Goal: Task Accomplishment & Management: Use online tool/utility

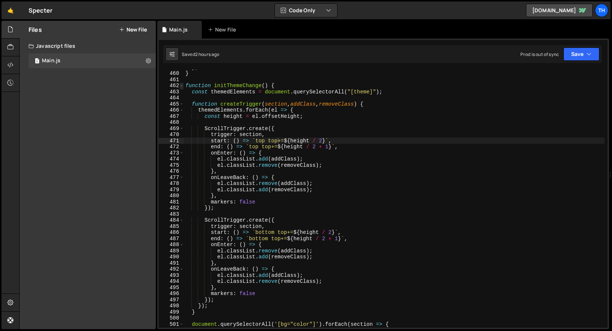
click at [180, 85] on span at bounding box center [182, 86] width 4 height 6
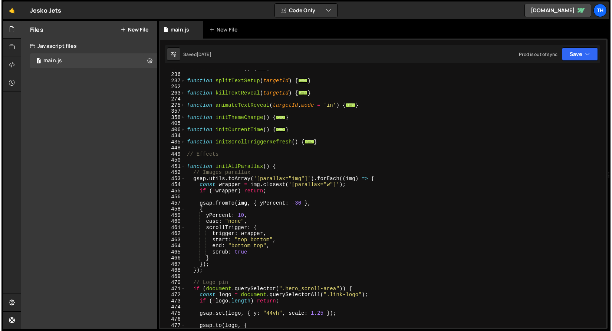
scroll to position [66, 0]
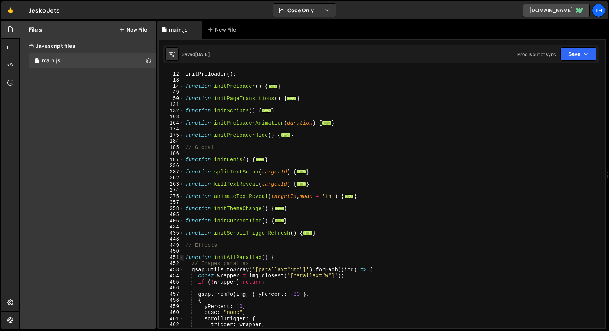
click at [181, 256] on span at bounding box center [182, 258] width 4 height 6
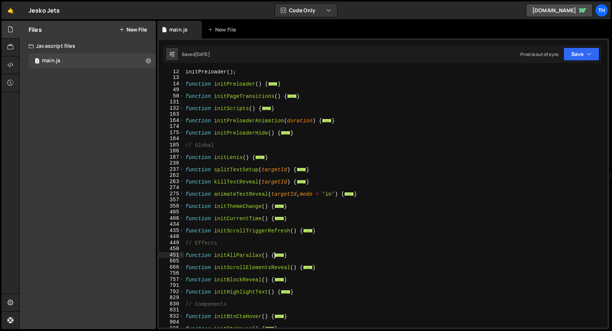
scroll to position [364, 0]
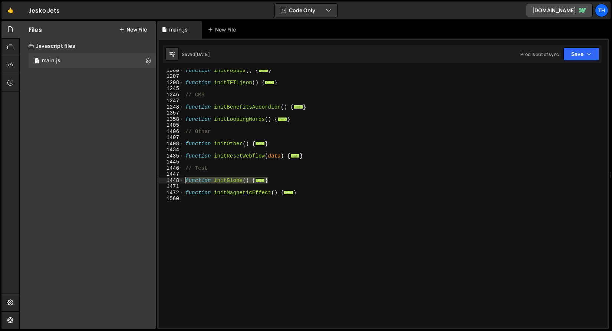
drag, startPoint x: 283, startPoint y: 181, endPoint x: 155, endPoint y: 180, distance: 127.7
click at [155, 180] on div "Files New File Javascript files 1 main.js 0 CSS files Copy share link Edit File…" at bounding box center [315, 175] width 593 height 309
paste textarea "}"
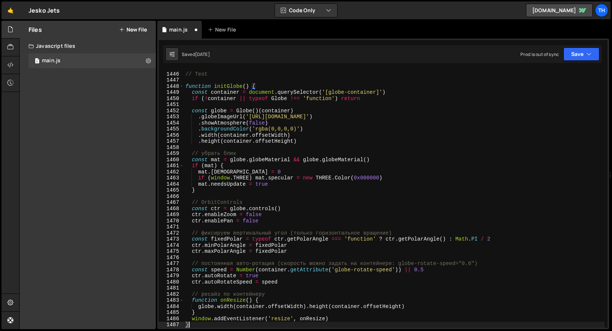
scroll to position [458, 0]
click at [598, 52] on button "Save" at bounding box center [582, 54] width 36 height 13
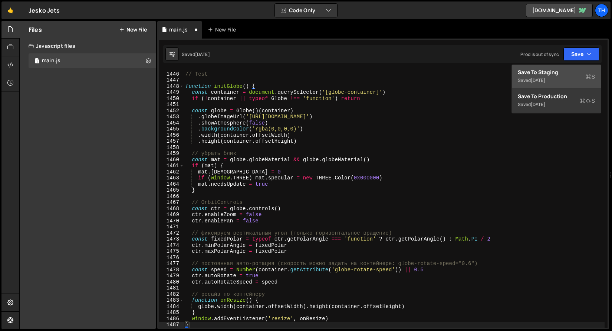
click at [571, 75] on div "Save to Staging S" at bounding box center [556, 72] width 77 height 7
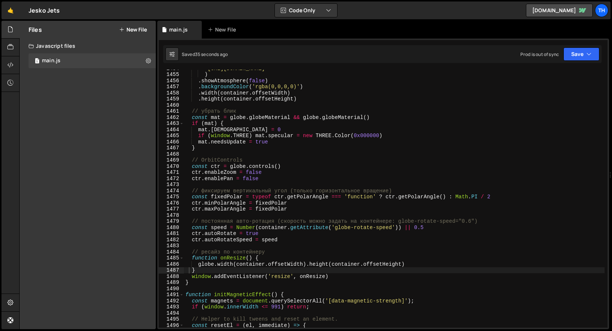
scroll to position [8902, 0]
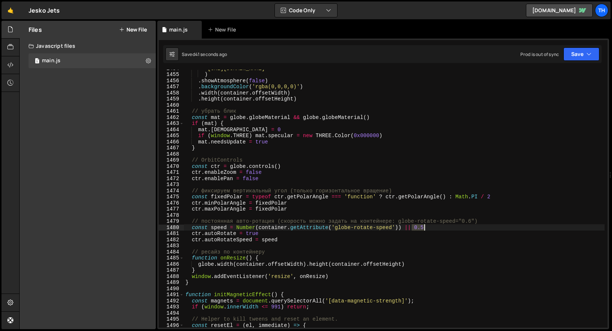
drag, startPoint x: 412, startPoint y: 229, endPoint x: 424, endPoint y: 229, distance: 12.3
click at [424, 229] on div "'https://cdn.prod.website-files.com/68b57ef5ef86011d9b251e8e/68ba0382a28da03b24…" at bounding box center [394, 200] width 421 height 271
click at [424, 229] on div "'https://cdn.prod.website-files.com/68b57ef5ef86011d9b251e8e/68ba0382a28da03b24…" at bounding box center [394, 199] width 421 height 258
click at [414, 230] on div "'https://cdn.prod.website-files.com/68b57ef5ef86011d9b251e8e/68ba0382a28da03b24…" at bounding box center [394, 200] width 421 height 271
drag, startPoint x: 415, startPoint y: 228, endPoint x: 423, endPoint y: 229, distance: 8.6
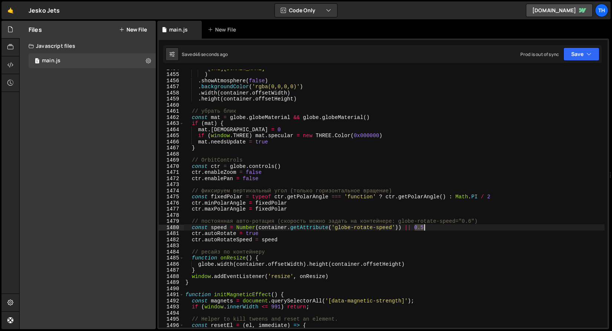
click at [423, 229] on div "'https://cdn.prod.website-files.com/68b57ef5ef86011d9b251e8e/68ba0382a28da03b24…" at bounding box center [394, 200] width 421 height 271
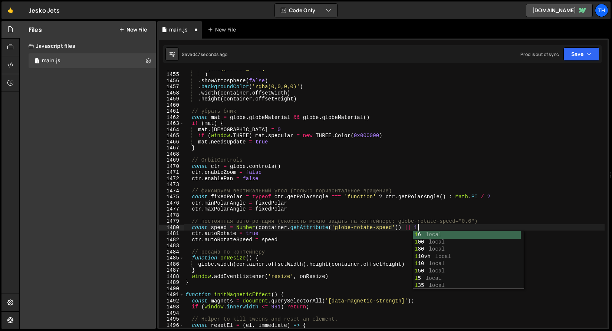
scroll to position [0, 16]
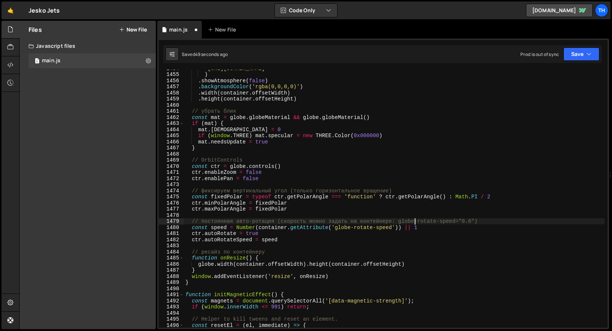
click at [416, 219] on div "'https://cdn.prod.website-files.com/68b57ef5ef86011d9b251e8e/68ba0382a28da03b24…" at bounding box center [394, 200] width 421 height 271
click at [590, 53] on icon "button" at bounding box center [589, 53] width 5 height 7
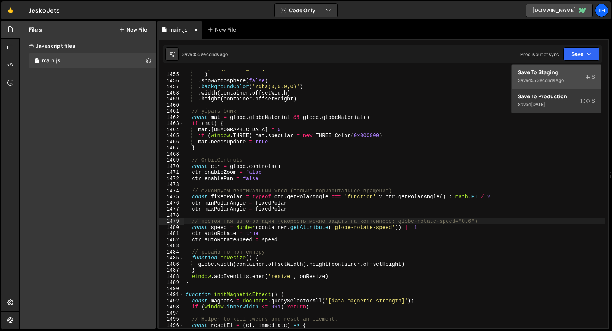
click at [585, 80] on div "Saved 55 seconds ago" at bounding box center [556, 80] width 77 height 9
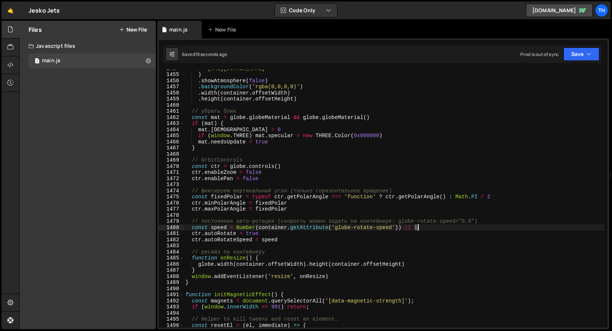
drag, startPoint x: 416, startPoint y: 228, endPoint x: 420, endPoint y: 229, distance: 3.9
click at [420, 229] on div "'https://cdn.prod.website-files.com/68b57ef5ef86011d9b251e8e/68ba0382a28da03b24…" at bounding box center [394, 200] width 421 height 271
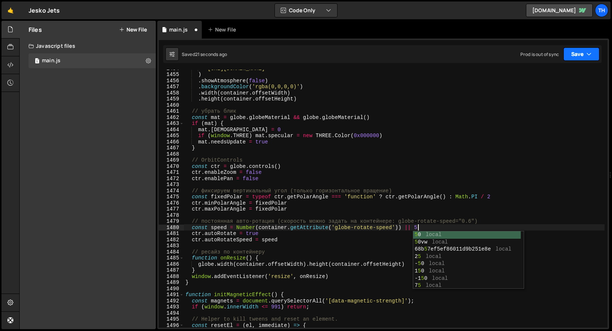
click at [588, 53] on icon "button" at bounding box center [589, 53] width 5 height 7
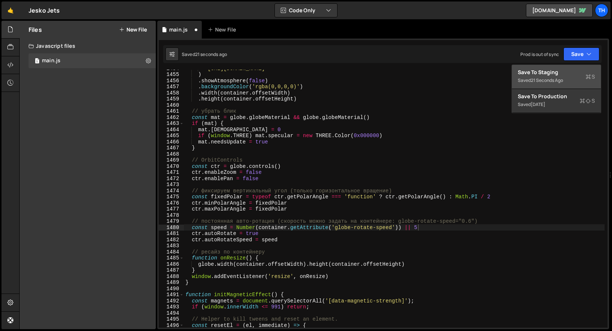
click at [567, 74] on div "Save to Staging S" at bounding box center [556, 72] width 77 height 7
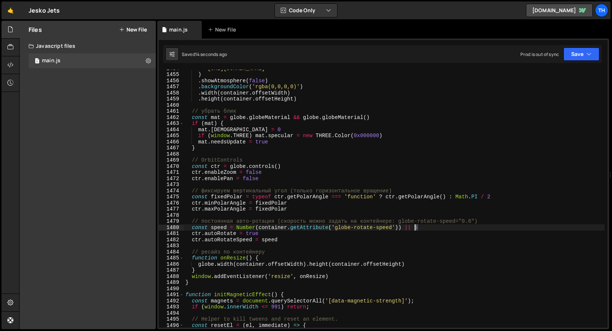
click at [416, 227] on div "'https://cdn.prod.website-files.com/68b57ef5ef86011d9b251e8e/68ba0382a28da03b24…" at bounding box center [394, 200] width 421 height 271
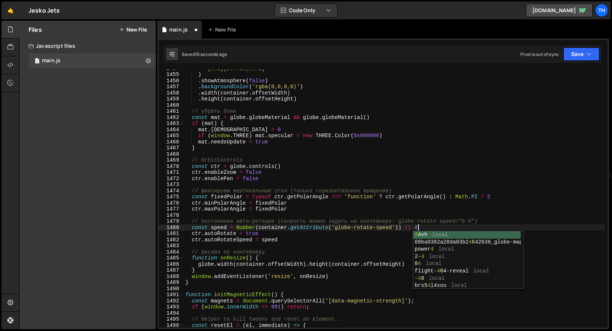
click at [446, 141] on div "'https://cdn.prod.website-files.com/68b57ef5ef86011d9b251e8e/68ba0382a28da03b24…" at bounding box center [394, 200] width 421 height 271
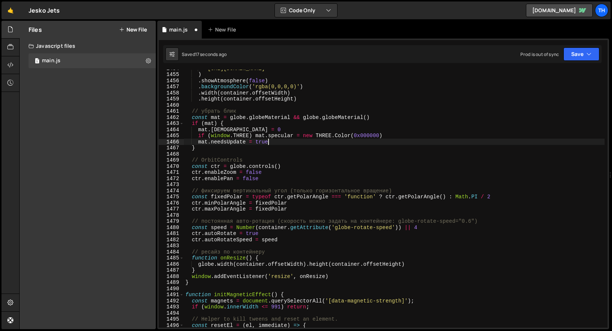
scroll to position [0, 5]
click at [573, 54] on button "Save" at bounding box center [582, 54] width 36 height 13
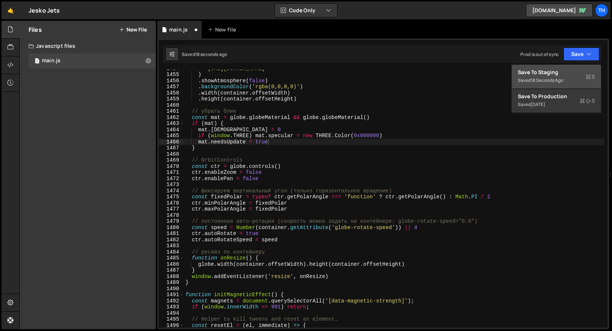
click at [570, 74] on div "Save to Staging S" at bounding box center [556, 72] width 77 height 7
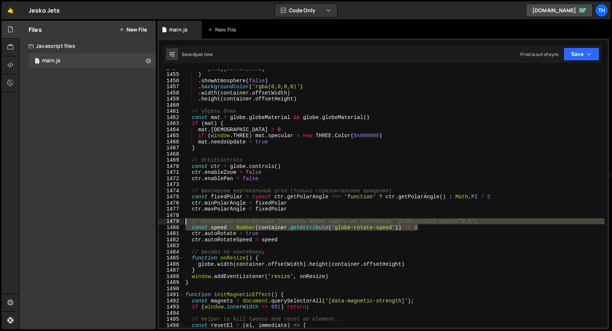
drag, startPoint x: 426, startPoint y: 230, endPoint x: 157, endPoint y: 223, distance: 269.5
click at [157, 223] on div "Files New File Javascript files 1 main.js 0 CSS files Copy share link Edit File…" at bounding box center [315, 175] width 593 height 309
type textarea "// постоянная авто-ротация (скорость можно задать на контейнере: globe-rotate-s…"
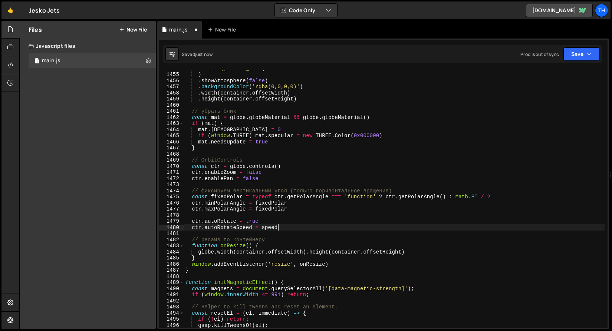
click at [277, 225] on div "'https://cdn.prod.website-files.com/68b57ef5ef86011d9b251e8e/68ba0382a28da03b24…" at bounding box center [394, 200] width 421 height 271
click at [277, 226] on div "'https://cdn.prod.website-files.com/68b57ef5ef86011d9b251e8e/68ba0382a28da03b24…" at bounding box center [394, 200] width 421 height 271
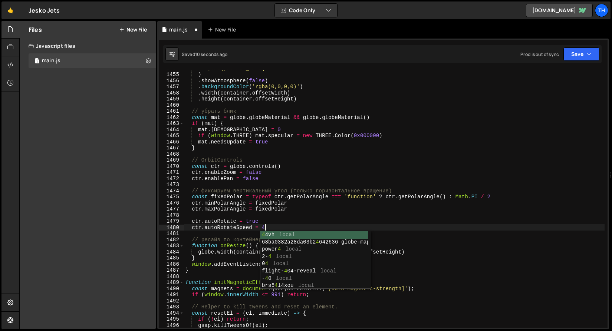
scroll to position [0, 5]
click at [281, 201] on div "'https://cdn.prod.website-files.com/68b57ef5ef86011d9b251e8e/68ba0382a28da03b24…" at bounding box center [394, 200] width 421 height 271
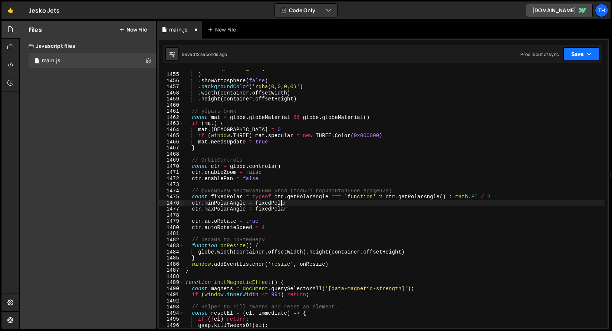
type textarea "ctr.minPolarAngle = fixedPolar"
click at [580, 58] on button "Save" at bounding box center [582, 54] width 36 height 13
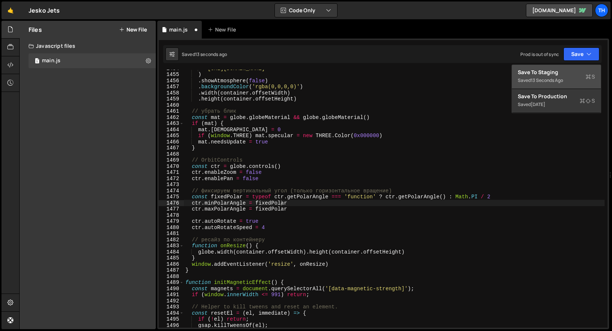
click at [576, 73] on div "Save to Staging S" at bounding box center [556, 72] width 77 height 7
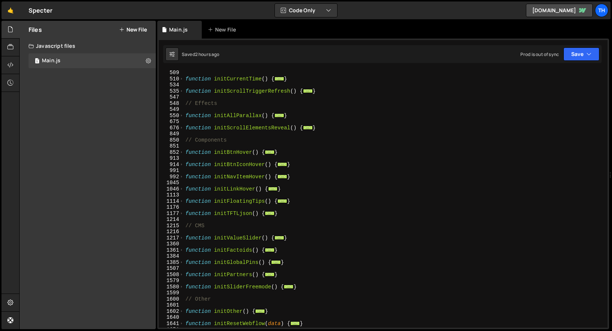
scroll to position [317, 0]
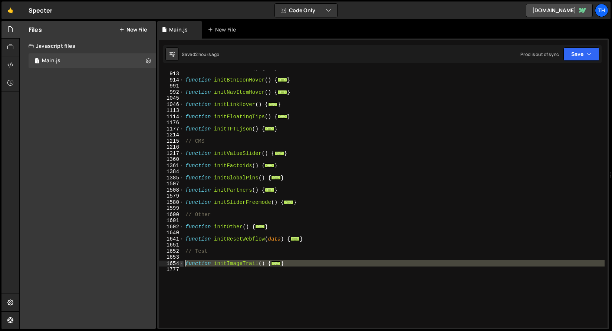
click at [180, 265] on span at bounding box center [182, 264] width 4 height 6
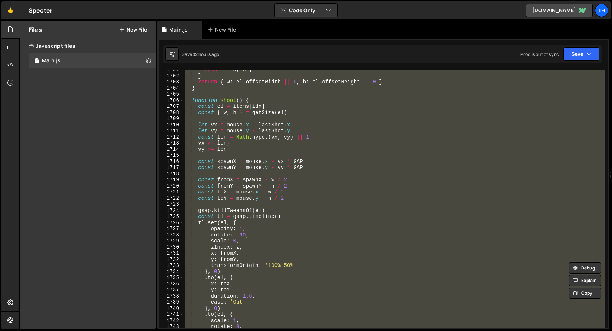
scroll to position [828, 0]
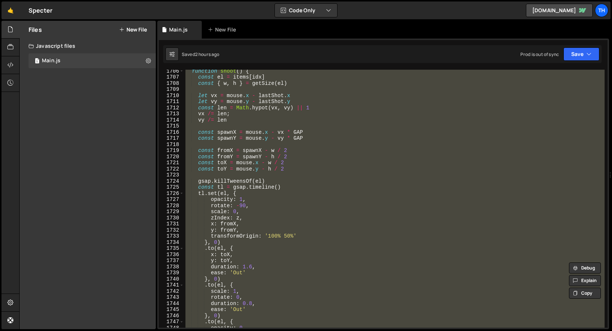
click at [221, 220] on div "function shoot ( ) { const el = items [ idx ] const { w , h } = getSize ( el ) …" at bounding box center [394, 199] width 421 height 258
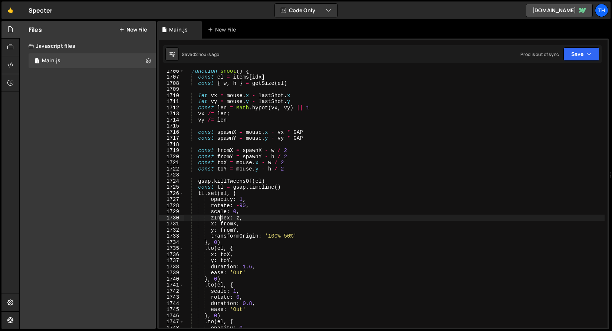
click at [209, 209] on div "function shoot ( ) { const el = items [ idx ] const { w , h } = getSize ( el ) …" at bounding box center [394, 203] width 421 height 271
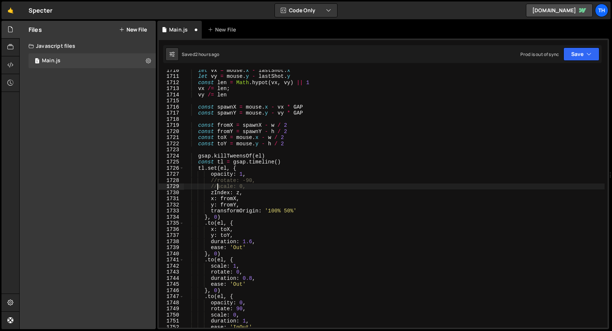
scroll to position [855, 0]
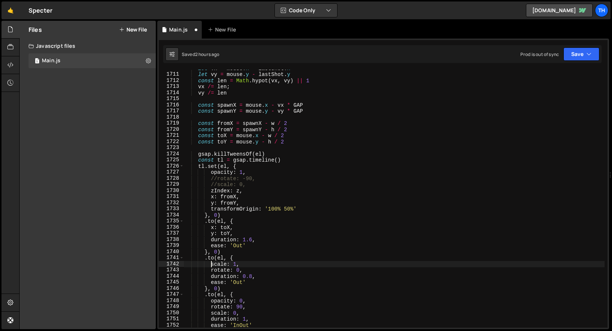
click at [212, 265] on div "let vx = mouse . x - lastShot . x let vy = mouse . y - lastShot . y const len =…" at bounding box center [394, 200] width 421 height 271
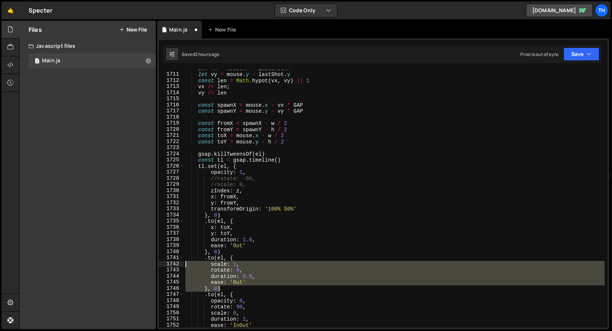
drag, startPoint x: 239, startPoint y: 287, endPoint x: 173, endPoint y: 261, distance: 70.9
click at [173, 261] on div "scale: 1, 1710 1711 1712 1713 1714 1715 1716 1717 1718 1719 1720 1721 1722 1723…" at bounding box center [383, 199] width 449 height 258
type textarea ".to(el, { scale: 1,"
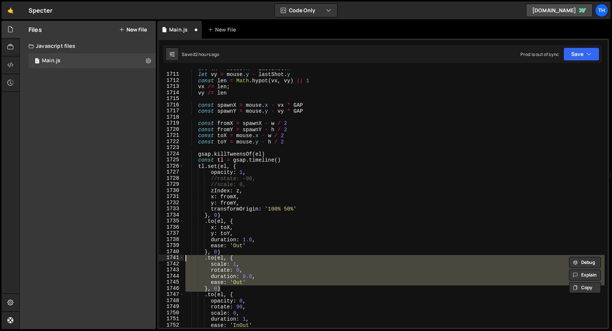
scroll to position [0, 0]
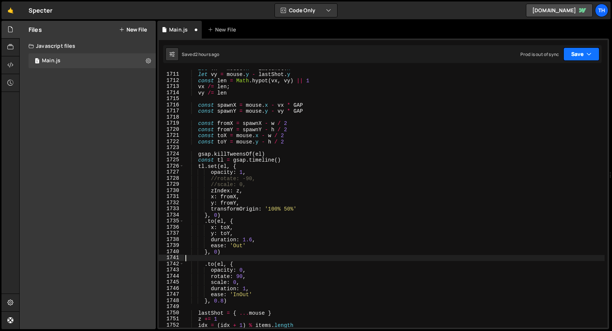
click at [589, 55] on icon "button" at bounding box center [589, 53] width 5 height 7
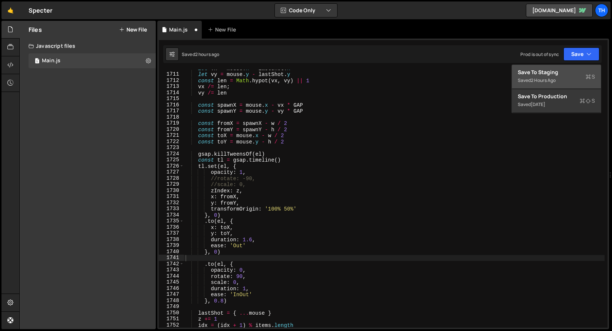
click at [564, 83] on div "Saved 2 hours ago" at bounding box center [556, 80] width 77 height 9
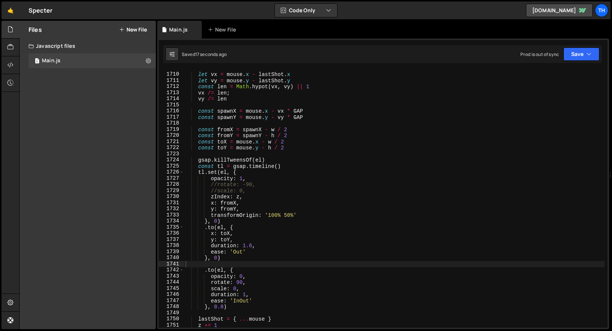
click at [211, 291] on div "let vx = mouse . x - lastShot . x let vy = mouse . y - lastShot . y const len =…" at bounding box center [394, 200] width 421 height 271
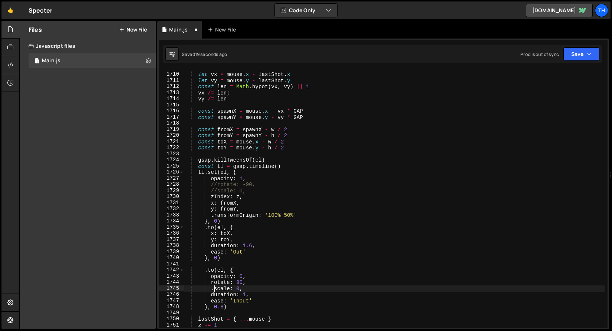
scroll to position [0, 2]
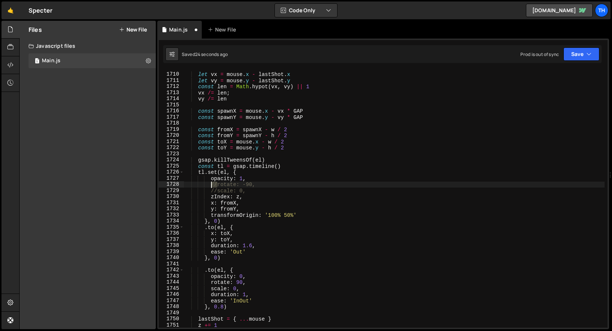
click at [210, 184] on div "let vx = mouse . x - lastShot . x let vy = mouse . y - lastShot . y const len =…" at bounding box center [394, 200] width 421 height 271
drag, startPoint x: 241, startPoint y: 186, endPoint x: 246, endPoint y: 186, distance: 4.5
click at [246, 186] on div "let vx = mouse . x - lastShot . x let vy = mouse . y - lastShot . y const len =…" at bounding box center [394, 200] width 421 height 271
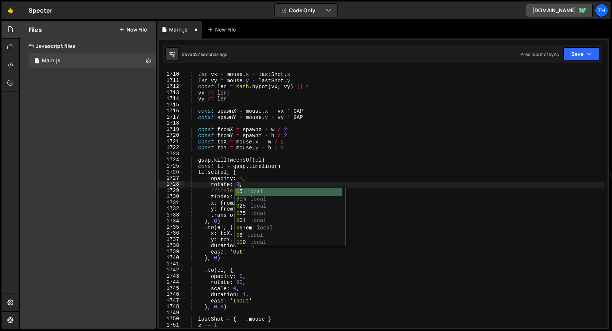
click at [244, 167] on div "let vx = mouse . x - lastShot . x let vy = mouse . y - lastShot . y const len =…" at bounding box center [394, 200] width 421 height 271
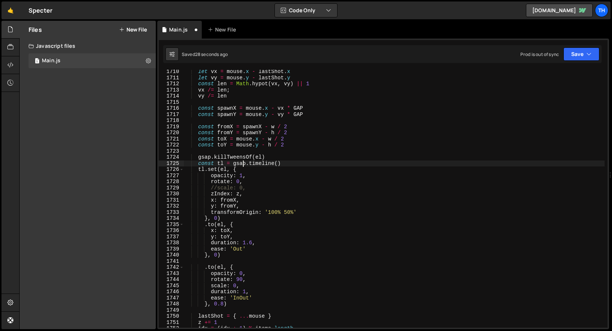
scroll to position [10476, 0]
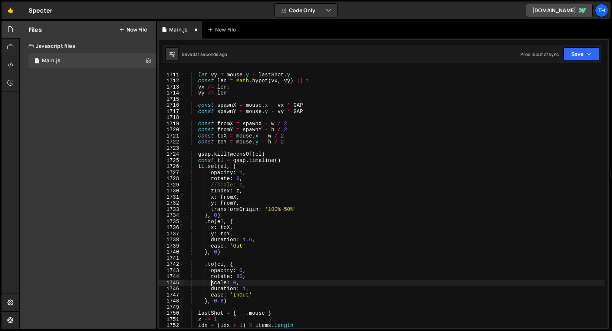
click at [212, 283] on div "let vx = mouse . x - lastShot . x let vy = mouse . y - lastShot . y const len =…" at bounding box center [394, 201] width 421 height 271
click at [241, 187] on div "let vx = mouse . x - lastShot . x let vy = mouse . y - lastShot . y const len =…" at bounding box center [394, 201] width 421 height 271
click at [243, 187] on div "let vx = mouse . x - lastShot . x let vy = mouse . y - lastShot . y const len =…" at bounding box center [394, 201] width 421 height 271
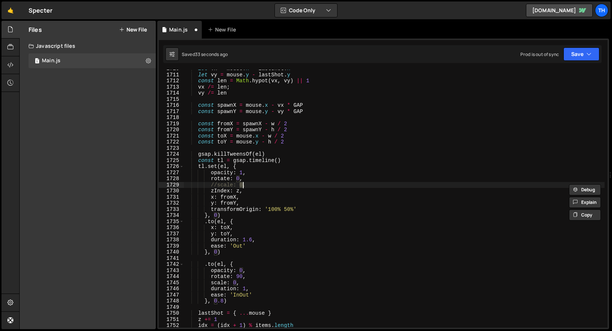
scroll to position [0, 4]
drag, startPoint x: 217, startPoint y: 187, endPoint x: 212, endPoint y: 187, distance: 4.5
click at [212, 187] on div "let vx = mouse . x - lastShot . x let vy = mouse . y - lastShot . y const len =…" at bounding box center [394, 201] width 421 height 271
click at [578, 58] on button "Save" at bounding box center [582, 54] width 36 height 13
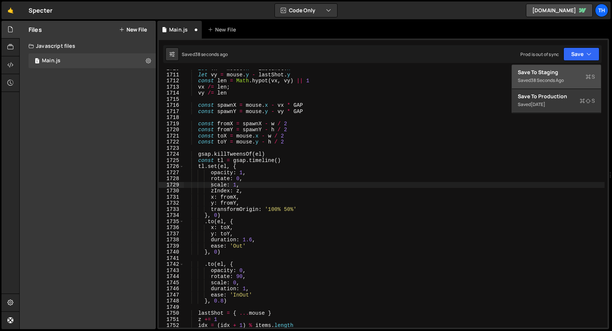
click at [565, 87] on button "Save to Staging S Saved 38 seconds ago" at bounding box center [556, 77] width 89 height 24
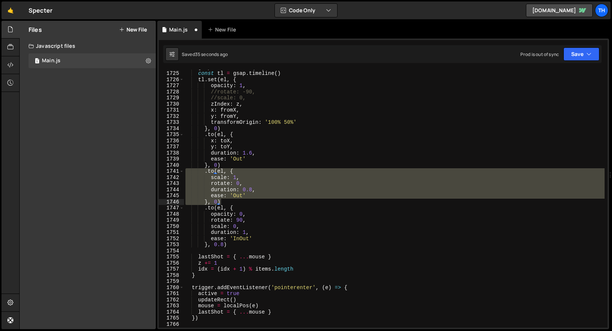
scroll to position [942, 0]
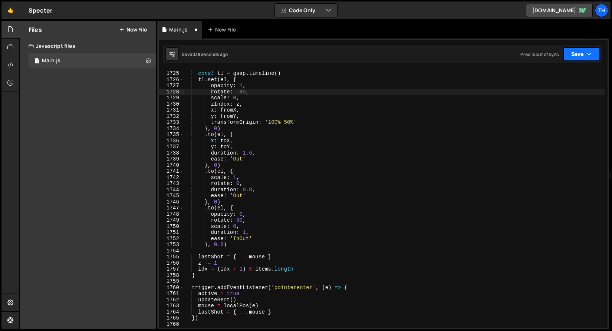
click at [597, 53] on button "Save" at bounding box center [582, 54] width 36 height 13
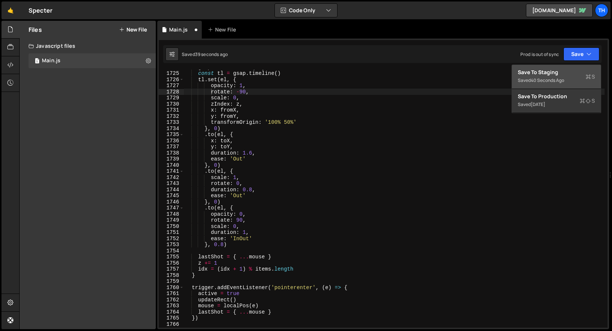
click at [583, 82] on div "Saved 40 seconds ago" at bounding box center [556, 80] width 77 height 9
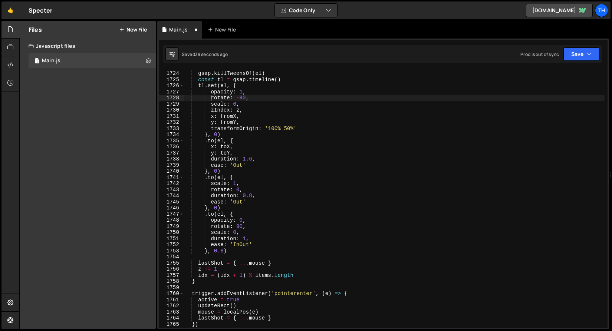
scroll to position [10557, 0]
click at [226, 97] on div "gsap . killTweensOf ( el ) const tl = gsap . timeline ( ) tl . set ( el , { opa…" at bounding box center [394, 199] width 421 height 271
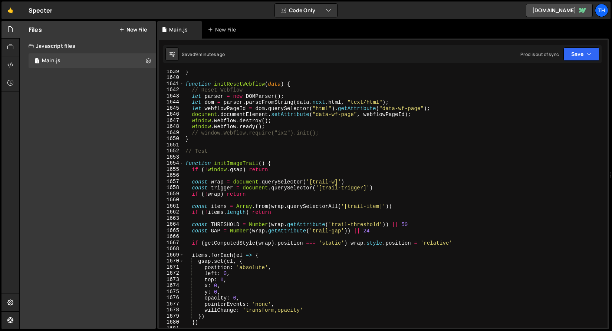
scroll to position [10116, 0]
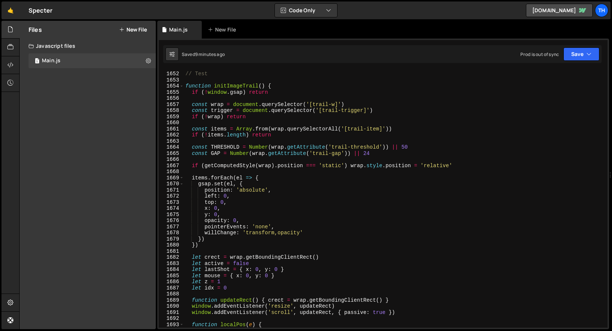
click at [217, 154] on div "// Test function initImageTrail ( ) { if ( ! window . gsap ) return const wrap …" at bounding box center [394, 200] width 421 height 271
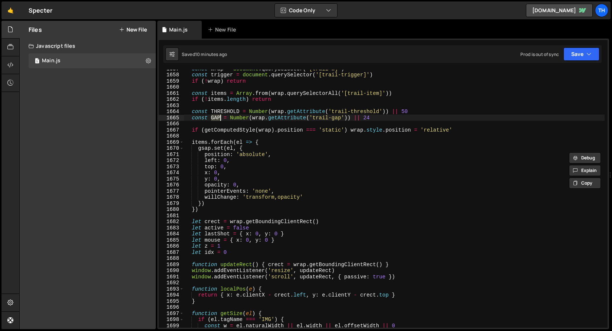
scroll to position [10151, 0]
click at [261, 175] on div "const wrap = document . querySelector ( '[trail-w]' ) const trigger = document …" at bounding box center [394, 201] width 421 height 271
type textarea "x: 0,"
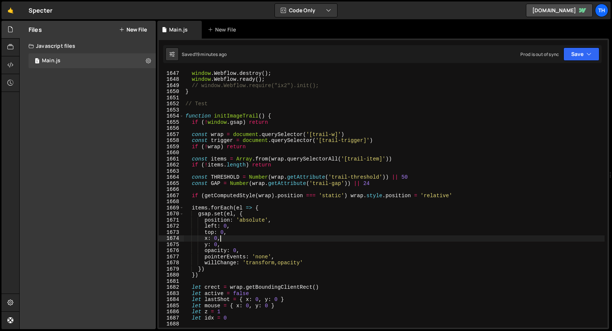
scroll to position [10083, 0]
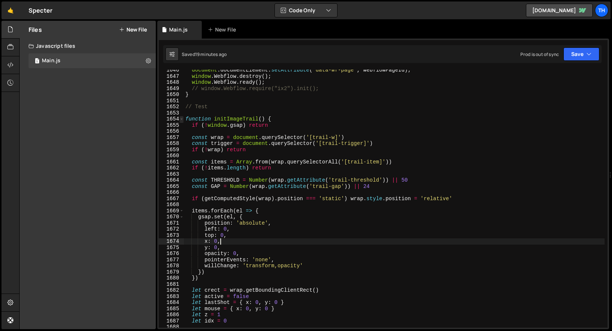
click at [183, 119] on span at bounding box center [182, 119] width 4 height 6
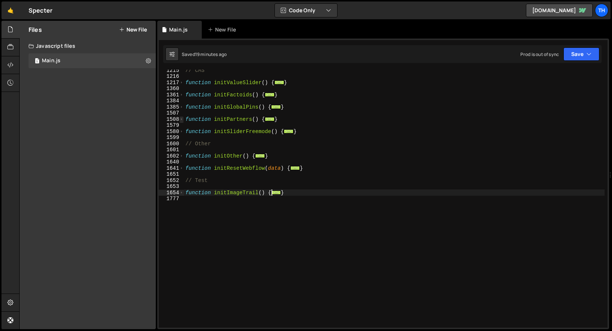
scroll to position [388, 0]
click at [193, 231] on div "// CMS function initValueSlider ( ) { ... } function initFactoids ( ) { ... } f…" at bounding box center [394, 202] width 421 height 271
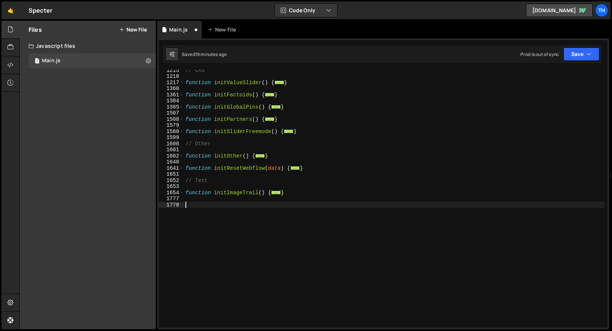
paste textarea "}"
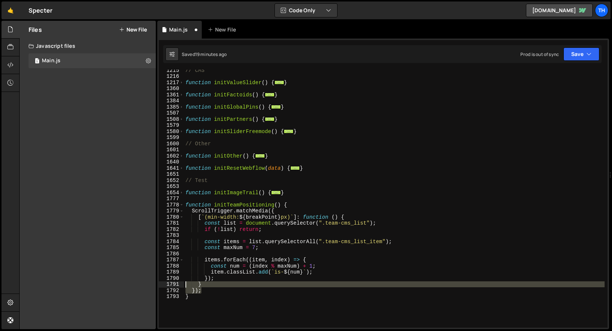
drag, startPoint x: 210, startPoint y: 288, endPoint x: 165, endPoint y: 283, distance: 45.2
click at [165, 283] on div "} 1215 1216 1217 1360 1361 1384 1385 1507 1508 1579 1580 1599 1600 1601 1602 16…" at bounding box center [383, 199] width 449 height 258
type textarea "} });"
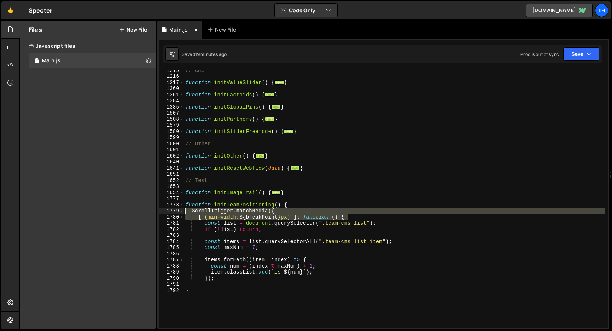
drag, startPoint x: 363, startPoint y: 219, endPoint x: 91, endPoint y: 214, distance: 271.7
click at [91, 214] on div "Files New File Javascript files 1 Main.js 0 CSS files Copy share link Edit File…" at bounding box center [315, 175] width 593 height 309
type textarea "ScrollTrigger.matchMedia({ [`(min-width: ${breakPoint}px)`]: function () {"
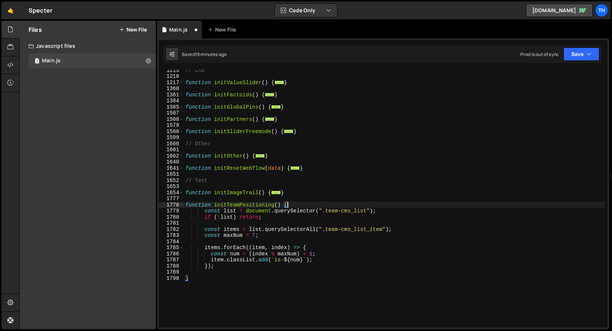
click at [580, 61] on div "Saved 19 minutes ago Prod is out of sync Upgrade to Edit Save Save to Staging S…" at bounding box center [382, 54] width 439 height 18
drag, startPoint x: 577, startPoint y: 58, endPoint x: 573, endPoint y: 68, distance: 10.1
click at [578, 58] on button "Save" at bounding box center [582, 54] width 36 height 13
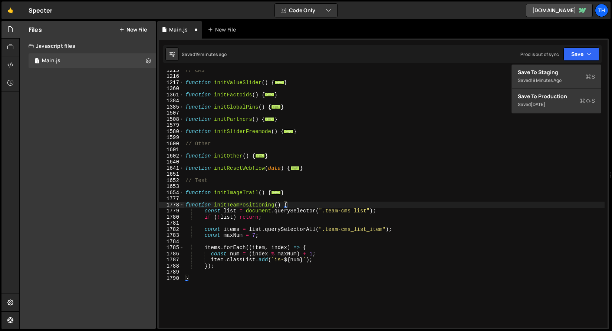
click at [263, 213] on div "// CMS function initValueSlider ( ) { ... } function initFactoids ( ) { ... } f…" at bounding box center [394, 202] width 421 height 271
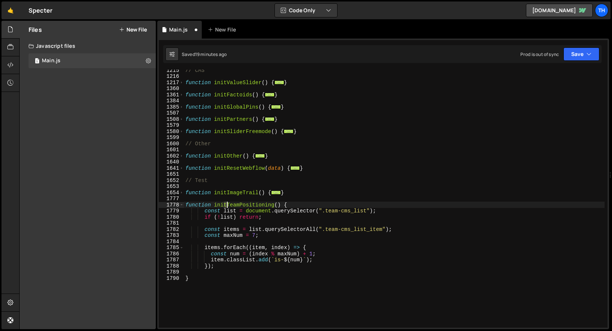
click at [228, 204] on div "// CMS function initValueSlider ( ) { ... } function initFactoids ( ) { ... } f…" at bounding box center [394, 202] width 421 height 271
click at [228, 205] on div "// CMS function initValueSlider ( ) { ... } function initFactoids ( ) { ... } f…" at bounding box center [394, 199] width 421 height 258
drag, startPoint x: 228, startPoint y: 205, endPoint x: 239, endPoint y: 205, distance: 10.8
click at [239, 205] on div "// CMS function initValueSlider ( ) { ... } function initFactoids ( ) { ... } f…" at bounding box center [394, 202] width 421 height 271
type textarea "function initProjectPositioning() {"
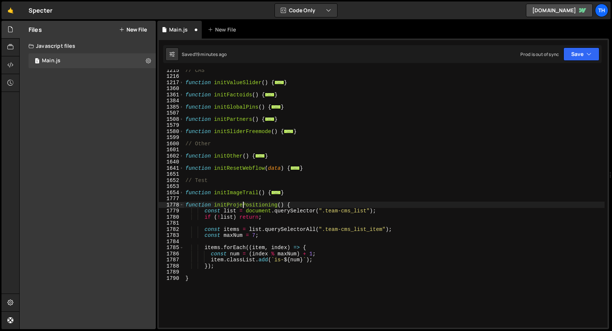
scroll to position [0, 4]
click at [265, 201] on div "// CMS function initValueSlider ( ) { ... } function initFactoids ( ) { ... } f…" at bounding box center [394, 202] width 421 height 271
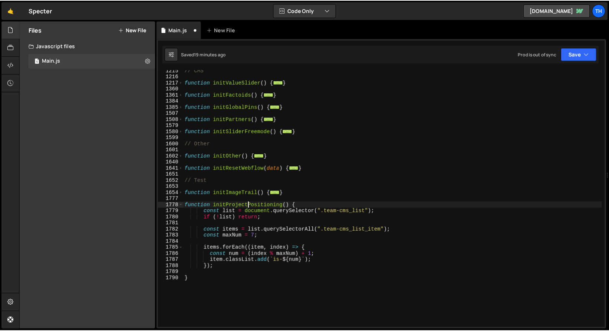
scroll to position [0, 0]
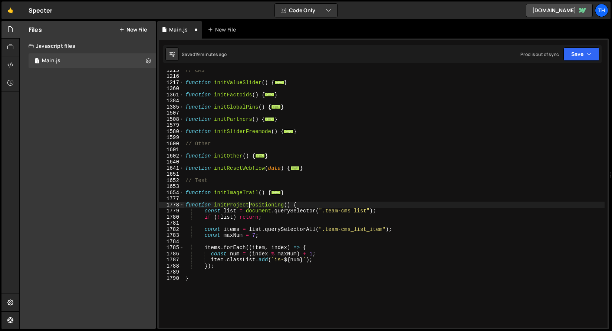
click at [265, 201] on div "// CMS function initValueSlider ( ) { ... } function initFactoids ( ) { ... } f…" at bounding box center [394, 202] width 421 height 271
click at [262, 207] on div "// CMS function initValueSlider ( ) { ... } function initFactoids ( ) { ... } f…" at bounding box center [394, 202] width 421 height 271
click at [590, 52] on icon "button" at bounding box center [589, 53] width 5 height 7
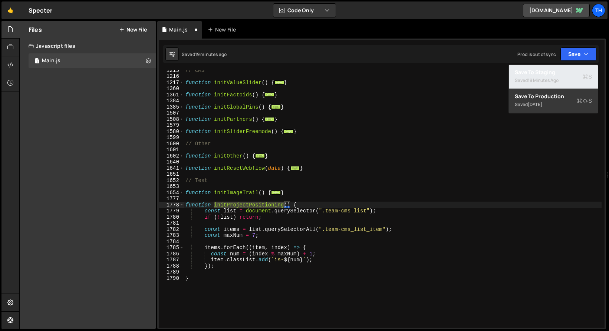
click at [580, 69] on div "Save to Staging S" at bounding box center [553, 72] width 77 height 7
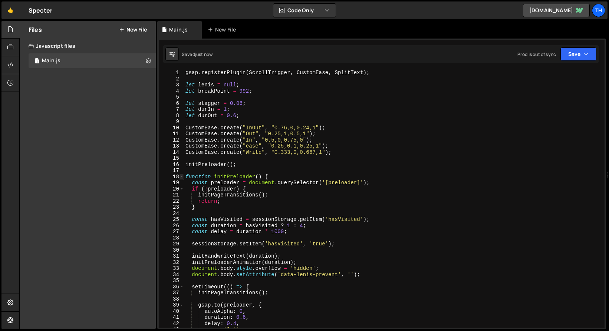
click at [180, 178] on span at bounding box center [182, 177] width 4 height 6
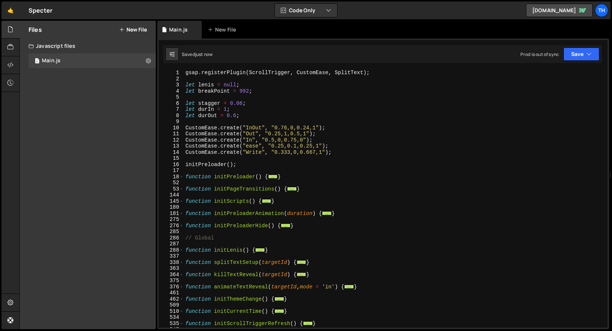
click at [184, 200] on div "gsap . registerPlugin ( ScrollTrigger , CustomEase , SplitText ) ; let lenis = …" at bounding box center [394, 205] width 421 height 271
click at [182, 201] on span at bounding box center [182, 202] width 4 height 6
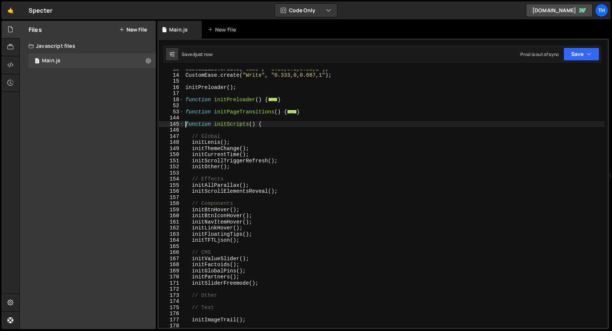
scroll to position [118, 0]
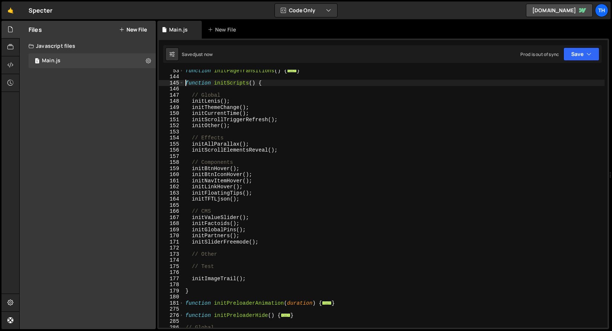
click at [255, 277] on div "function initPageTransitions ( ) { ... } function initScripts ( ) { // Global i…" at bounding box center [394, 203] width 421 height 271
type textarea "initImageTrail();"
paste textarea "initProjectPositioning"
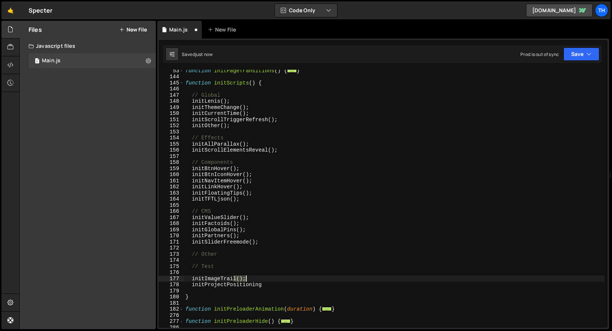
drag, startPoint x: 238, startPoint y: 279, endPoint x: 250, endPoint y: 279, distance: 12.2
click at [250, 279] on div "function initPageTransitions ( ) { ... } function initScripts ( ) { // Global i…" at bounding box center [394, 203] width 421 height 271
click at [244, 279] on div "function initPageTransitions ( ) { ... } function initScripts ( ) { // Global i…" at bounding box center [394, 199] width 421 height 258
drag, startPoint x: 238, startPoint y: 278, endPoint x: 252, endPoint y: 279, distance: 14.1
click at [252, 279] on div "function initPageTransitions ( ) { ... } function initScripts ( ) { // Global i…" at bounding box center [394, 203] width 421 height 271
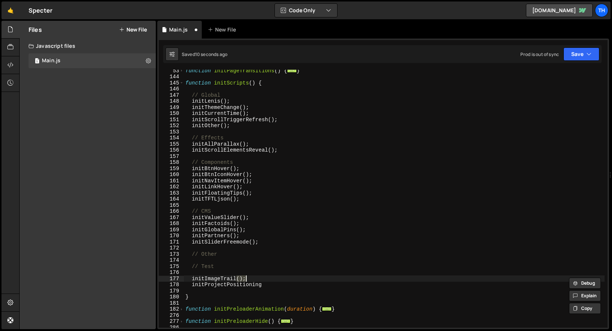
click at [268, 286] on div "function initPageTransitions ( ) { ... } function initScripts ( ) { // Global i…" at bounding box center [394, 203] width 421 height 271
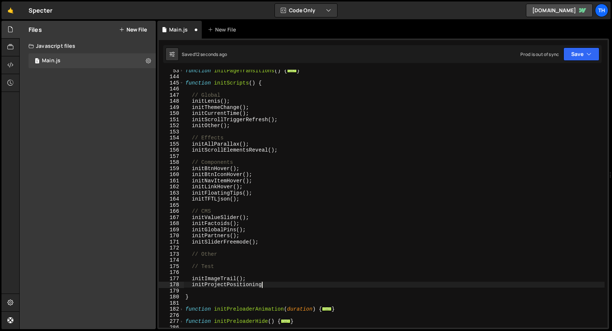
paste textarea "();"
click at [587, 49] on button "Save" at bounding box center [582, 54] width 36 height 13
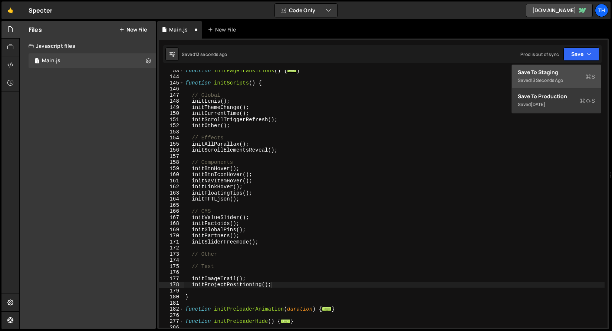
click at [564, 72] on div "Save to Staging S" at bounding box center [556, 72] width 77 height 7
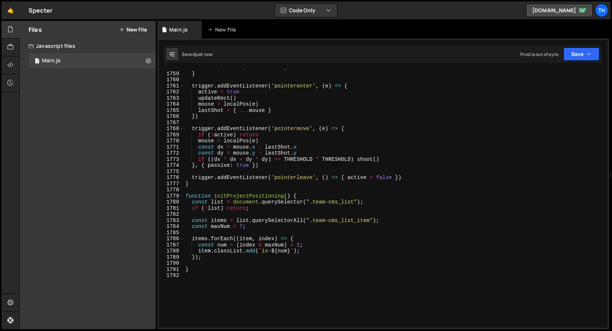
scroll to position [10771, 0]
click at [326, 205] on div "idx = ( idx + 1 ) % items . length } trigger . addEventListener ( 'pointerenter…" at bounding box center [394, 200] width 421 height 271
click at [323, 204] on div "idx = ( idx + 1 ) % items . length } trigger . addEventListener ( 'pointerenter…" at bounding box center [394, 200] width 421 height 271
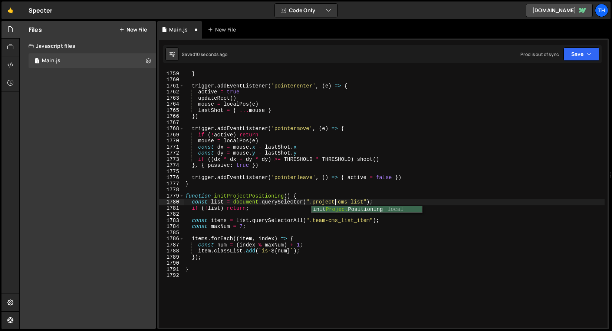
scroll to position [0, 10]
click at [444, 186] on div "idx = ( idx + 1 ) % items . length } trigger . addEventListener ( 'pointerenter…" at bounding box center [394, 200] width 421 height 271
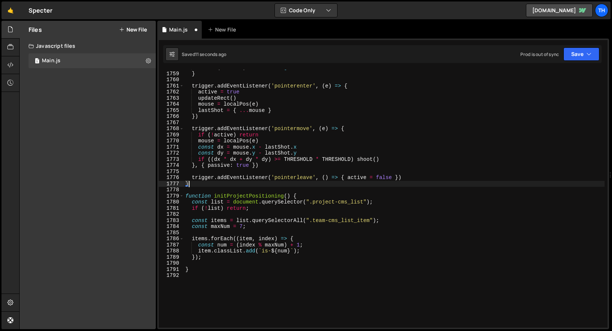
scroll to position [0, 0]
click at [314, 203] on div "idx = ( idx + 1 ) % items . length } trigger . addEventListener ( 'pointerenter…" at bounding box center [394, 200] width 421 height 271
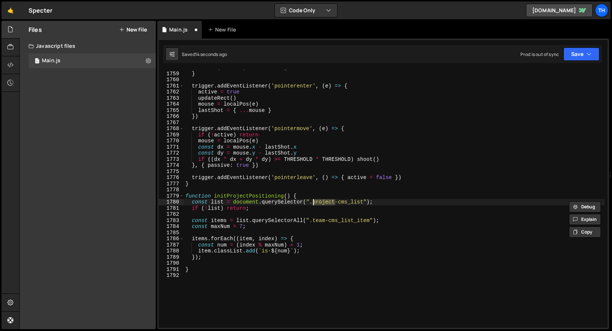
click at [325, 220] on div "idx = ( idx + 1 ) % items . length } trigger . addEventListener ( 'pointerenter…" at bounding box center [394, 200] width 421 height 271
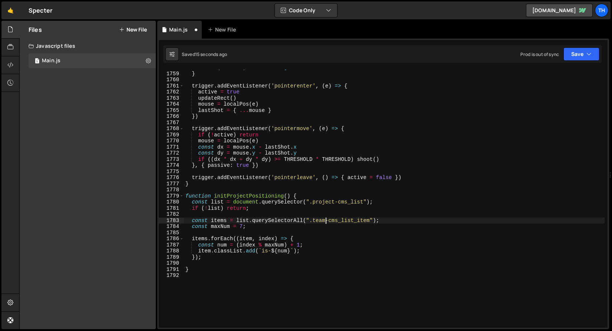
click at [320, 223] on div "idx = ( idx + 1 ) % items . length } trigger . addEventListener ( 'pointerenter…" at bounding box center [394, 200] width 421 height 271
paste textarea "project"
click at [332, 247] on div "idx = ( idx + 1 ) % items . length } trigger . addEventListener ( 'pointerenter…" at bounding box center [394, 200] width 421 height 271
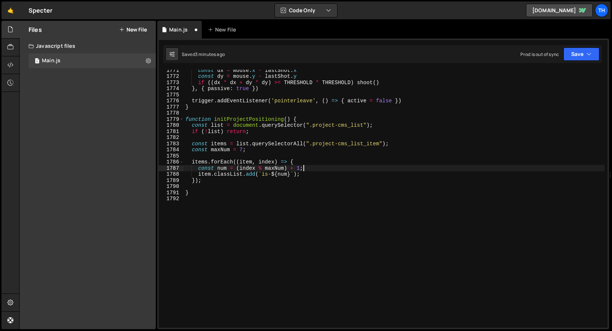
scroll to position [10848, 0]
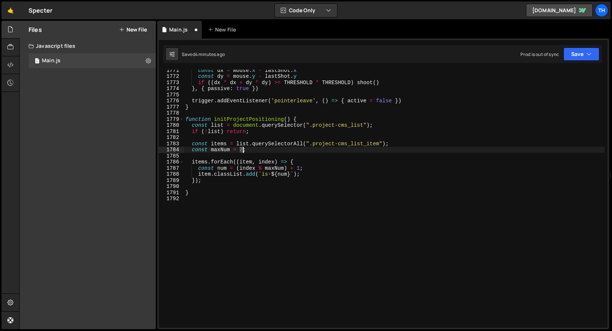
click at [242, 150] on div "const dx = mouse . x - lastShot . x const dy = mouse . y - lastShot . y if (( d…" at bounding box center [394, 202] width 421 height 271
type textarea "const maxNum = 5;"
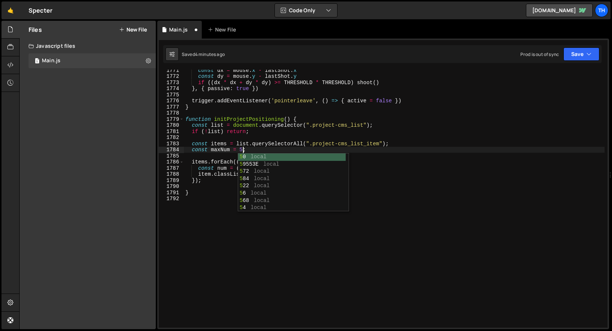
scroll to position [0, 4]
click at [189, 210] on div "const dx = mouse . x - lastShot . x const dy = mouse . y - lastShot . y if (( d…" at bounding box center [394, 202] width 421 height 271
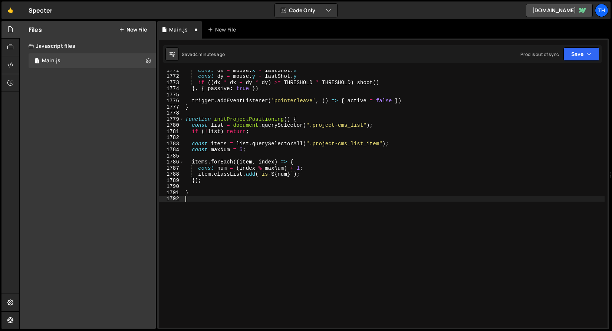
scroll to position [0, 0]
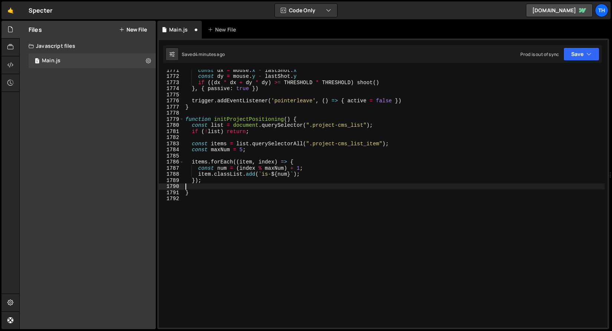
click at [190, 189] on div "const dx = mouse . x - lastShot . x const dy = mouse . y - lastShot . y if (( d…" at bounding box center [394, 202] width 421 height 271
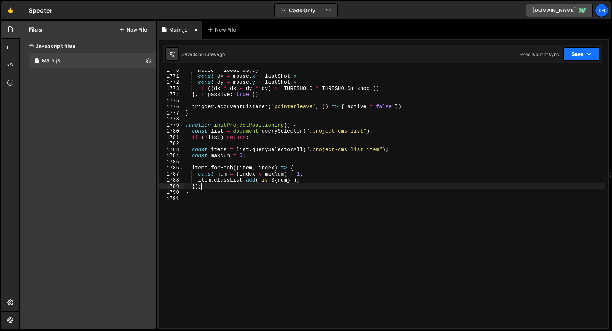
click at [579, 52] on button "Save" at bounding box center [582, 54] width 36 height 13
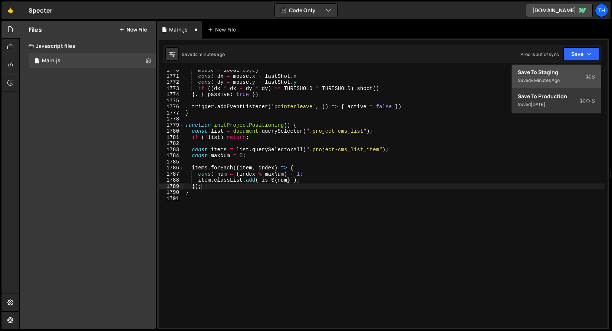
click at [564, 70] on div "Save to Staging S" at bounding box center [556, 72] width 77 height 7
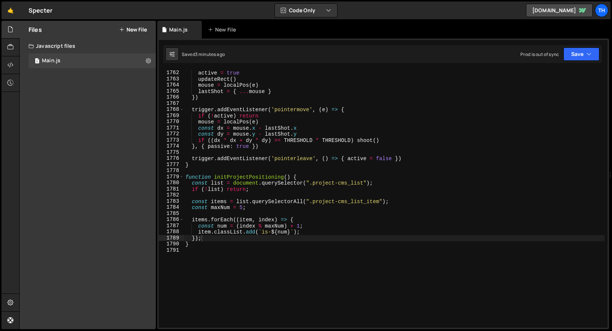
scroll to position [10744, 0]
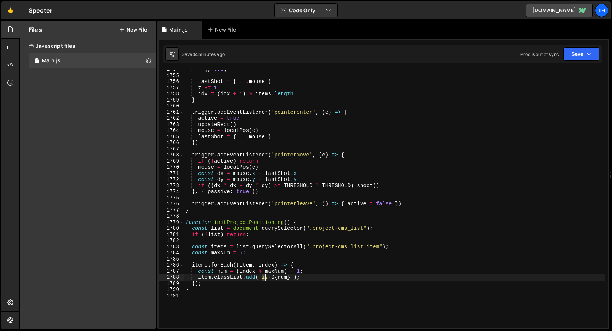
drag, startPoint x: 261, startPoint y: 279, endPoint x: 267, endPoint y: 278, distance: 5.9
click at [267, 278] on div "} , 0.8 ) lastShot = { ... mouse } z += 1 idx = ( idx + 1 ) % items . length } …" at bounding box center [394, 201] width 421 height 271
paste textarea "project-"
click at [584, 45] on div "Saved 4 minutes ago Prod is out of sync Upgrade to Edit Save Save to Staging S …" at bounding box center [382, 54] width 439 height 18
click at [582, 56] on button "Save" at bounding box center [582, 54] width 36 height 13
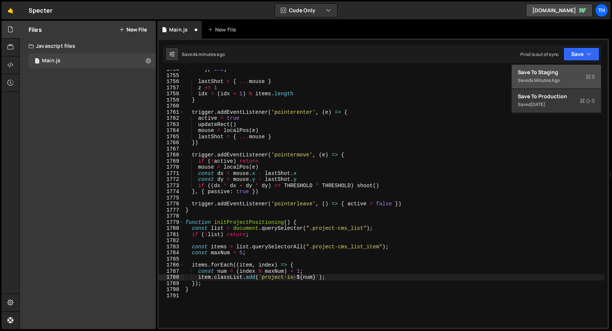
click at [563, 79] on div "Saved 4 minutes ago" at bounding box center [556, 80] width 77 height 9
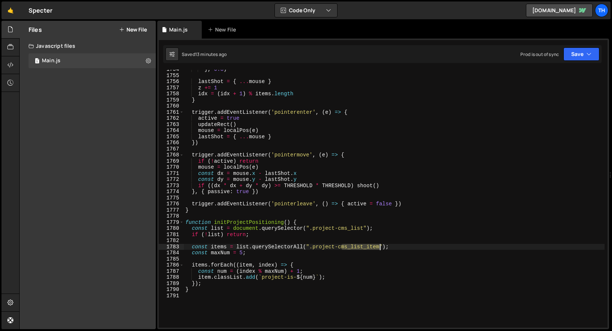
drag, startPoint x: 343, startPoint y: 247, endPoint x: 380, endPoint y: 245, distance: 36.8
click at [380, 245] on div "} , 0.8 ) lastShot = { ... mouse } z += 1 idx = ( idx + 1 ) % items . length } …" at bounding box center [394, 201] width 421 height 271
click at [599, 53] on button "Save" at bounding box center [582, 54] width 36 height 13
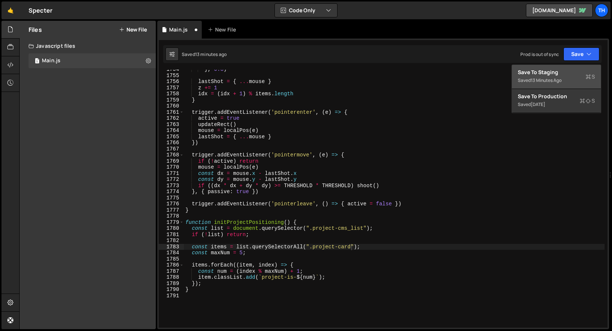
click at [569, 73] on div "Save to Staging S" at bounding box center [556, 72] width 77 height 7
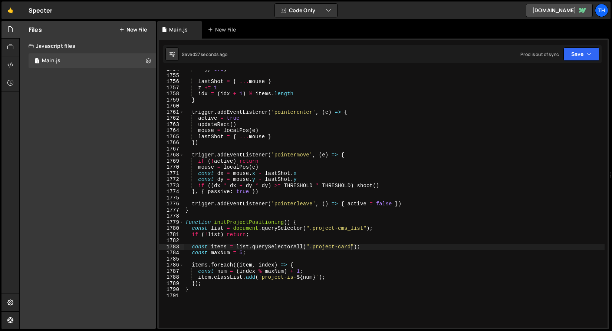
click at [218, 220] on div "} , 0.8 ) lastShot = { ... mouse } z += 1 idx = ( idx + 1 ) % items . length } …" at bounding box center [394, 201] width 421 height 271
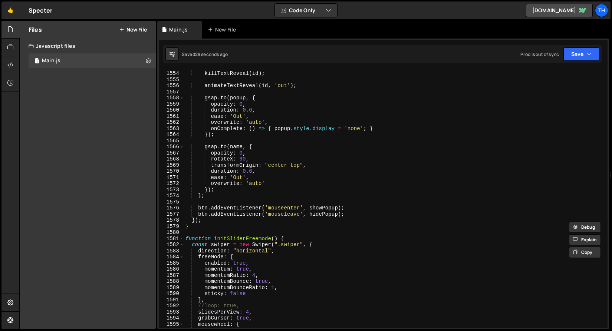
scroll to position [9539, 0]
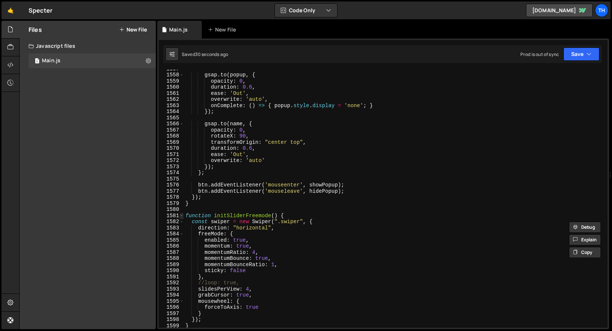
click at [181, 215] on span at bounding box center [182, 216] width 4 height 6
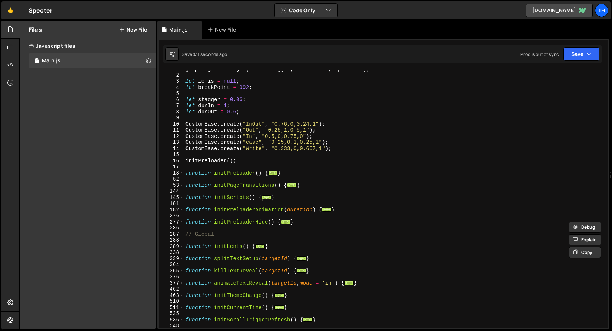
scroll to position [0, 0]
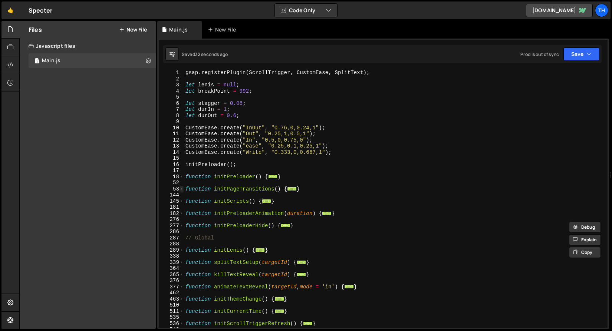
click at [181, 187] on span at bounding box center [182, 189] width 4 height 6
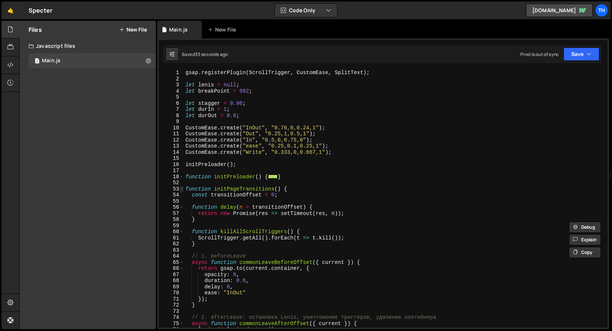
click at [181, 187] on span at bounding box center [182, 189] width 4 height 6
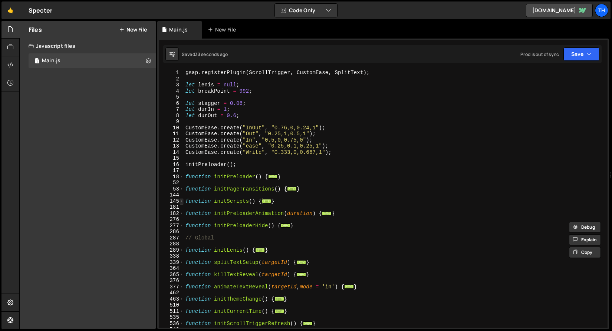
click at [180, 199] on span at bounding box center [182, 202] width 4 height 6
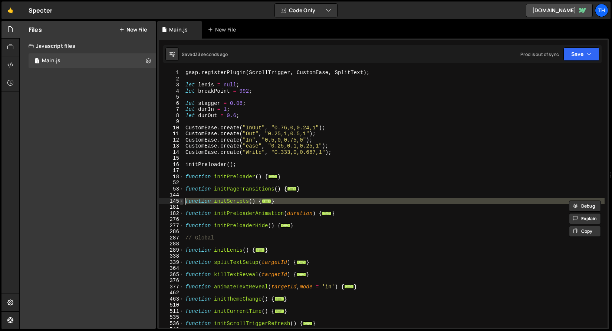
scroll to position [0, 5]
click at [179, 200] on div "145" at bounding box center [171, 202] width 25 height 6
click at [180, 200] on span at bounding box center [182, 202] width 4 height 6
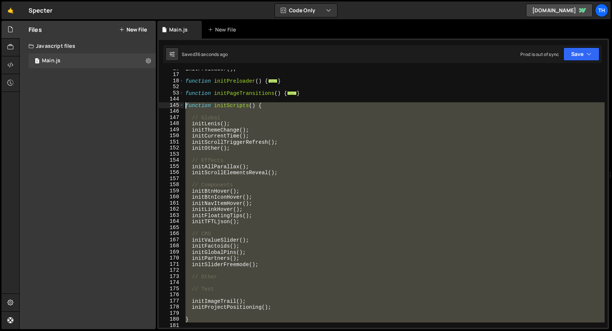
scroll to position [96, 0]
click at [193, 310] on div "initPreloader ( ) ; function initPreloader ( ) { ... } function initPageTransit…" at bounding box center [394, 199] width 421 height 258
type textarea "initProjectPositioning();"
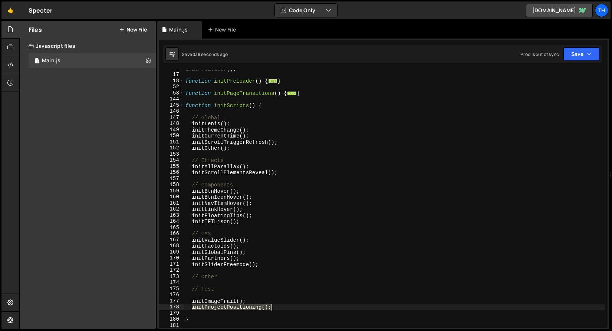
drag, startPoint x: 192, startPoint y: 308, endPoint x: 293, endPoint y: 306, distance: 101.0
click at [293, 306] on div "initPreloader ( ) ; function initPreloader ( ) { ... } function initPageTransit…" at bounding box center [394, 201] width 421 height 271
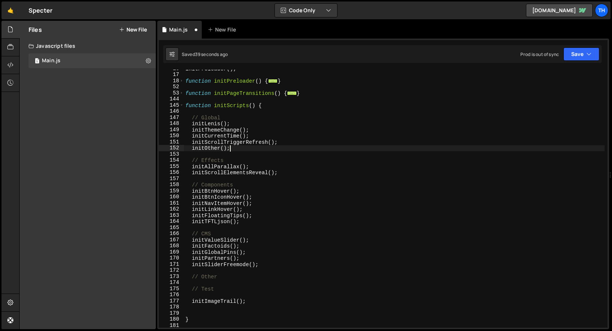
click at [257, 146] on div "initPreloader ( ) ; function initPreloader ( ) { ... } function initPageTransit…" at bounding box center [394, 201] width 421 height 271
type textarea "initOther();"
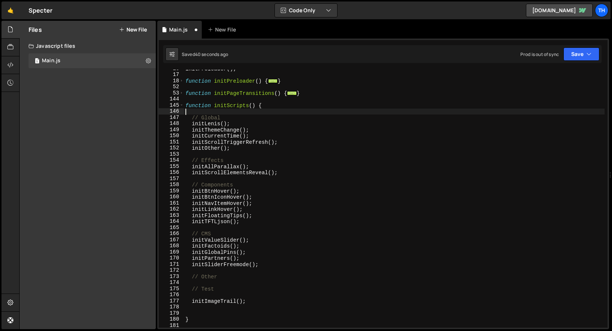
click at [222, 110] on div "initPreloader ( ) ; function initPreloader ( ) { ... } function initPageTransit…" at bounding box center [394, 201] width 421 height 271
paste textarea "initProjectPositioning();"
type textarea "initProjectPositioning();"
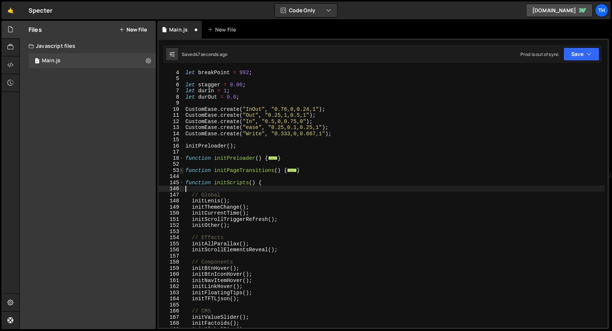
click at [181, 170] on span at bounding box center [182, 171] width 4 height 6
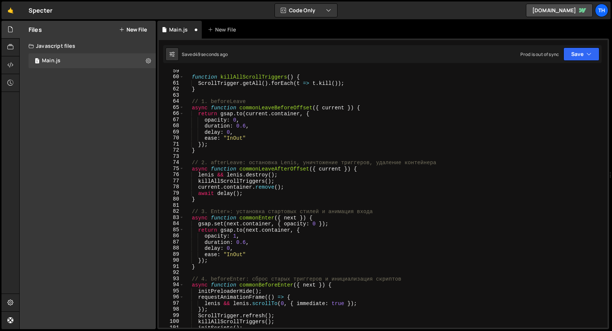
scroll to position [206, 0]
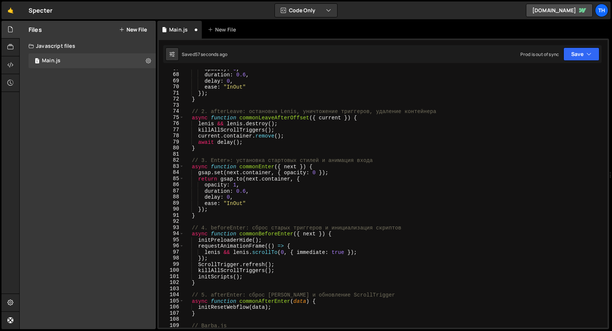
click at [220, 257] on div "opacity : 0 , duration : 0.6 , delay : 0 , ease : "InOut" }) ; } // 2. afterLea…" at bounding box center [394, 201] width 421 height 271
type textarea "});"
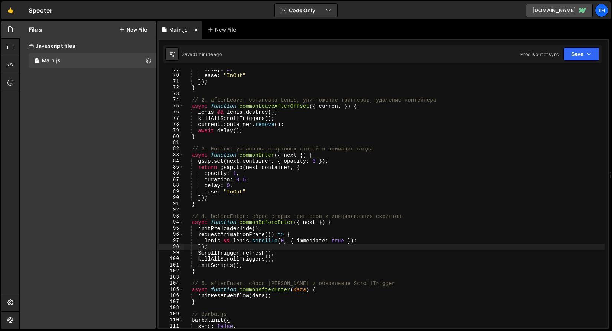
scroll to position [0, 0]
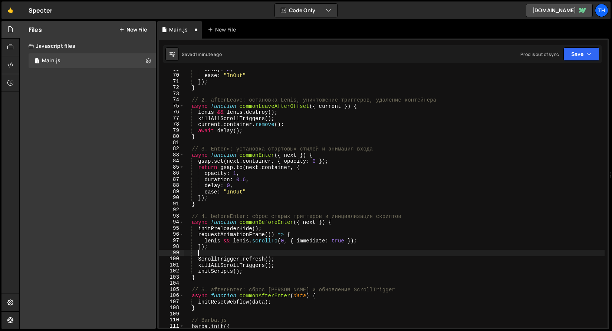
paste textarea "initProjectPositioning();"
click at [578, 55] on button "Save" at bounding box center [582, 54] width 36 height 13
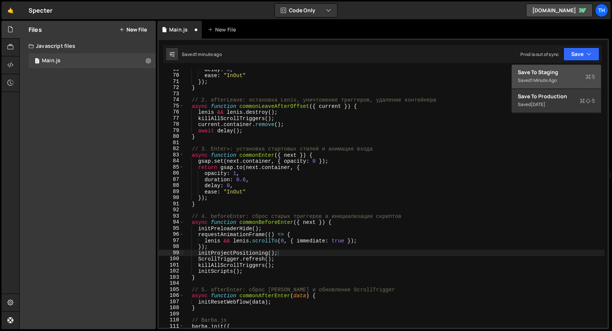
click at [555, 74] on div "Save to Staging S" at bounding box center [556, 72] width 77 height 7
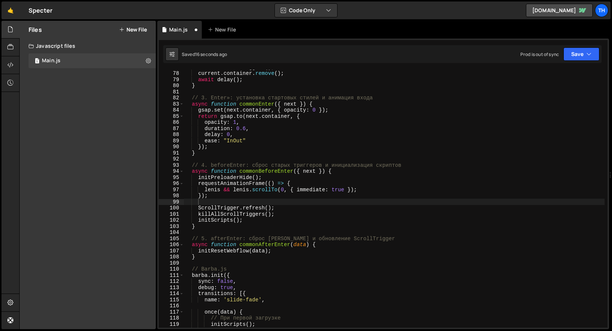
scroll to position [269, 0]
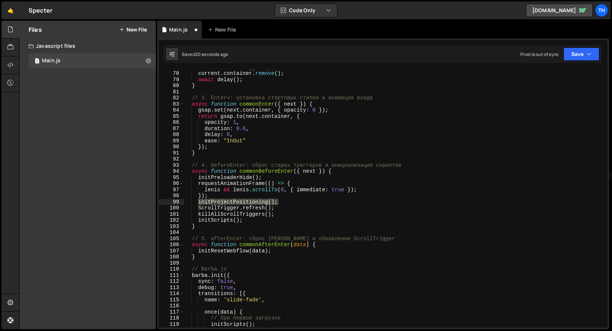
click at [252, 224] on div "killAllScrollTriggers ( ) ; current . container . remove ( ) ; await delay ( ) …" at bounding box center [394, 199] width 421 height 271
drag, startPoint x: 283, startPoint y: 202, endPoint x: 199, endPoint y: 203, distance: 83.9
click at [199, 203] on div "killAllScrollTriggers ( ) ; current . container . remove ( ) ; await delay ( ) …" at bounding box center [394, 199] width 421 height 271
type textarea "initProjectPositioning();"
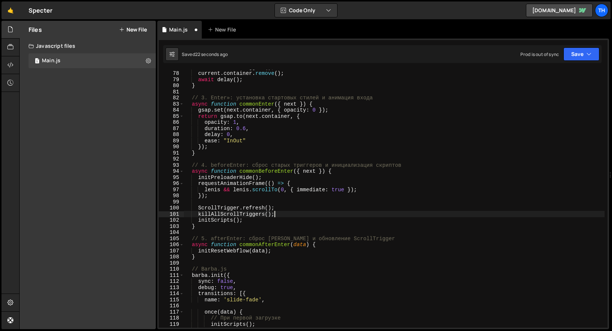
click at [288, 217] on div "killAllScrollTriggers ( ) ; current . container . remove ( ) ; await delay ( ) …" at bounding box center [394, 199] width 421 height 271
type textarea "killAllScrollTriggers();"
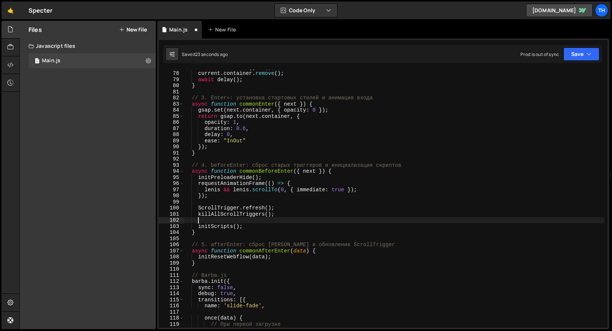
paste textarea "initProjectPositioning();"
click at [598, 58] on button "Save" at bounding box center [582, 54] width 36 height 13
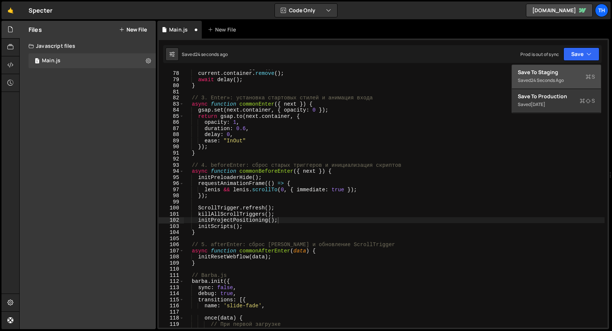
click at [583, 69] on button "Save to Staging S Saved 24 seconds ago" at bounding box center [556, 77] width 89 height 24
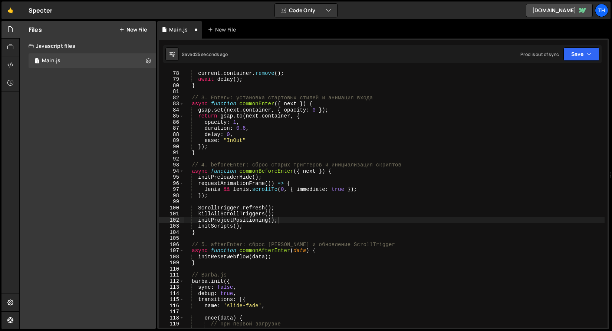
scroll to position [471, 0]
click at [554, 56] on div "Prod is out of sync" at bounding box center [540, 54] width 39 height 6
click at [576, 59] on button "Save" at bounding box center [582, 54] width 36 height 13
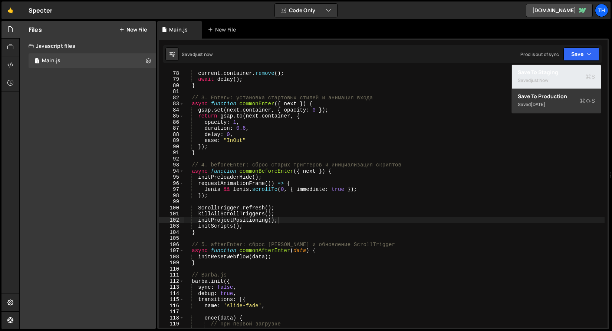
drag, startPoint x: 569, startPoint y: 73, endPoint x: 487, endPoint y: 82, distance: 82.5
click at [569, 73] on div "Save to Staging S" at bounding box center [556, 72] width 77 height 7
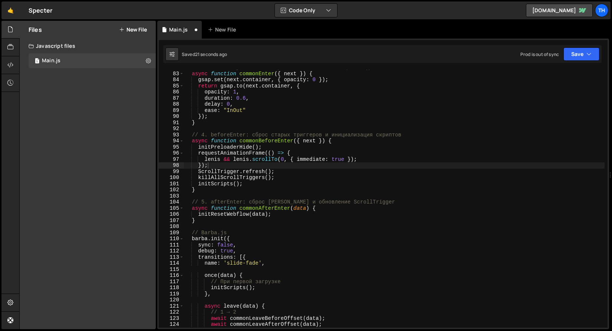
scroll to position [299, 0]
type textarea "killAllScrollTriggers();"
click at [280, 180] on div "// 3. Enter»: установка стартовых стилей и анимация входа async function common…" at bounding box center [394, 200] width 421 height 271
paste textarea "initProjectPositioning();"
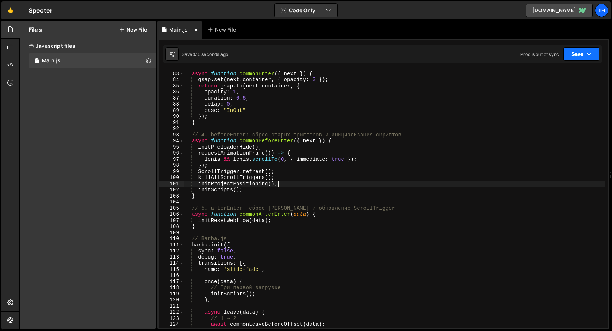
click at [582, 57] on button "Save" at bounding box center [582, 54] width 36 height 13
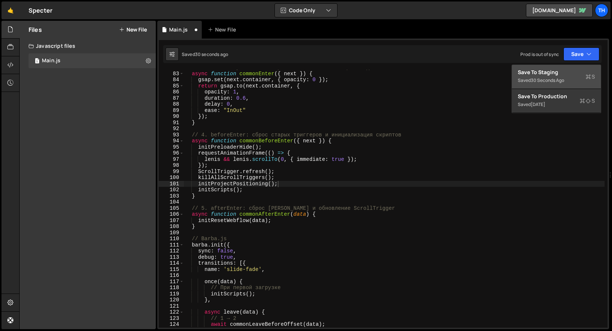
click at [569, 76] on div "Saved 30 seconds ago" at bounding box center [556, 80] width 77 height 9
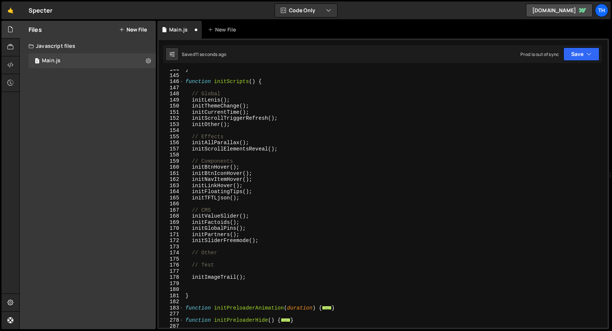
scroll to position [671, 0]
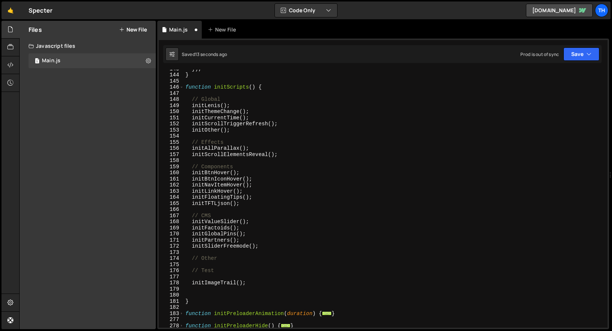
type textarea "// Global"
click at [253, 101] on div "}) ; } function initScripts ( ) { // Global initLenis ( ) ; initThemeChange ( )…" at bounding box center [394, 201] width 421 height 271
click at [253, 98] on div "}) ; } function initScripts ( ) { // Global initLenis ( ) ; initThemeChange ( )…" at bounding box center [394, 201] width 421 height 271
click at [255, 94] on div "}) ; } function initScripts ( ) { // Global initLenis ( ) ; initThemeChange ( )…" at bounding box center [394, 201] width 421 height 271
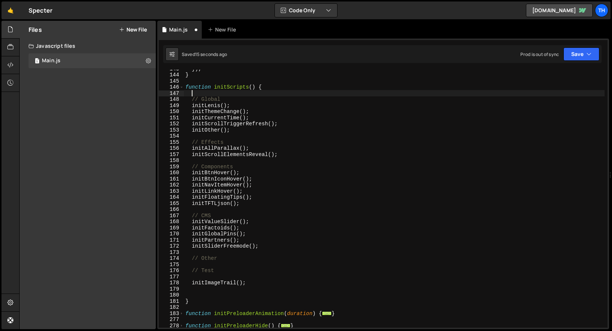
paste textarea "initProjectPositioning();"
click at [578, 55] on button "Save" at bounding box center [582, 54] width 36 height 13
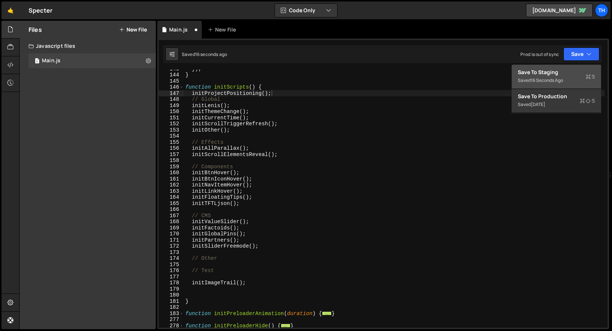
click at [567, 73] on div "Save to Staging S" at bounding box center [556, 72] width 77 height 7
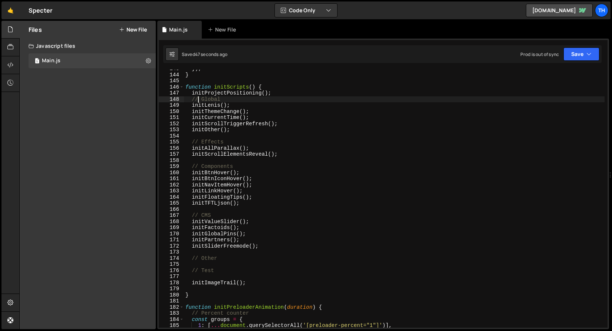
click at [199, 101] on div "}) ; } function initScripts ( ) { initProjectPositioning ( ) ; // Global initLe…" at bounding box center [394, 201] width 421 height 271
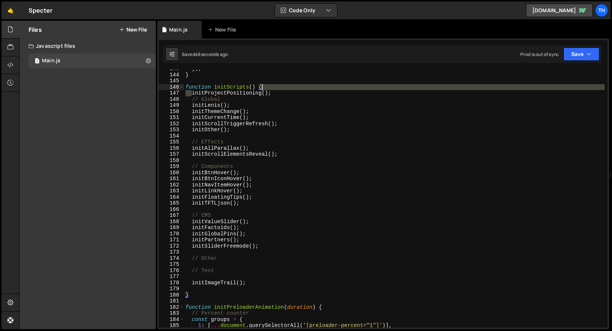
drag, startPoint x: 193, startPoint y: 94, endPoint x: 284, endPoint y: 92, distance: 90.9
click at [284, 92] on div "}) ; } function initScripts ( ) { initProjectPositioning ( ) ; // Global initLe…" at bounding box center [394, 201] width 421 height 271
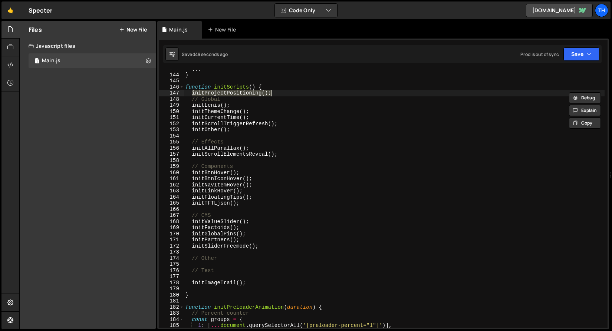
click at [284, 86] on div at bounding box center [284, 86] width 0 height 0
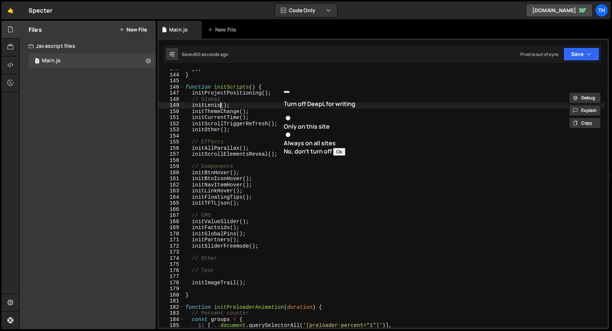
drag, startPoint x: 222, startPoint y: 104, endPoint x: 288, endPoint y: 81, distance: 70.0
click at [222, 104] on div "}) ; } function initScripts ( ) { initProjectPositioning ( ) ; // Global initLe…" at bounding box center [394, 201] width 421 height 271
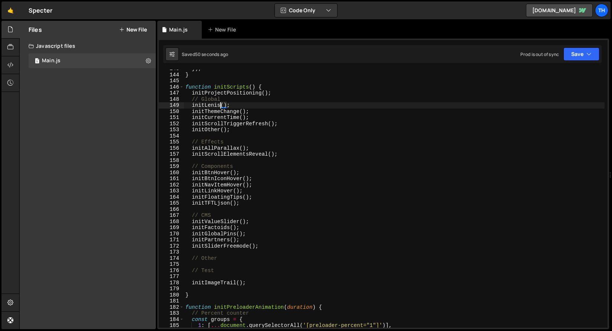
click at [287, 91] on div "}) ; } function initScripts ( ) { initProjectPositioning ( ) ; // Global initLe…" at bounding box center [394, 201] width 421 height 271
type textarea "initProjectPositioning();"
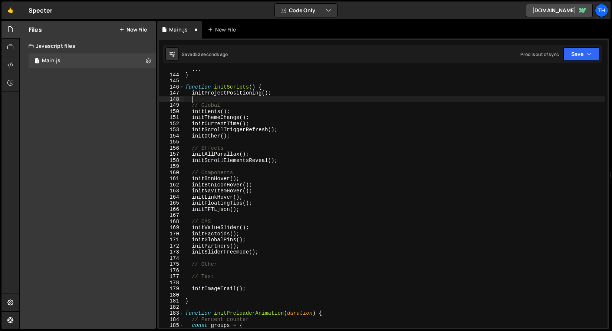
click at [332, 84] on div "}) ; } function initScripts ( ) { initProjectPositioning ( ) ; // Global initLe…" at bounding box center [394, 201] width 421 height 271
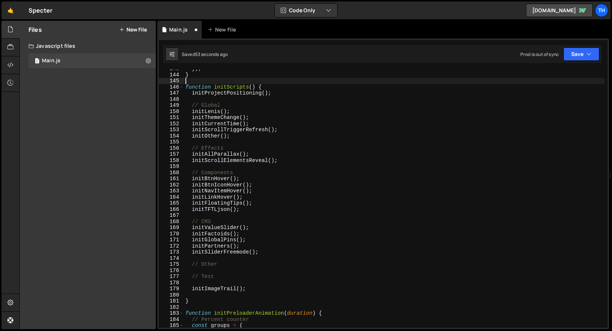
click at [321, 93] on div "}) ; } function initScripts ( ) { initProjectPositioning ( ) ; // Global initLe…" at bounding box center [394, 201] width 421 height 271
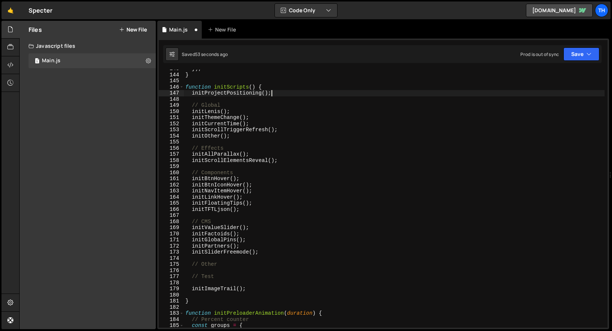
click at [322, 91] on div "}) ; } function initScripts ( ) { initProjectPositioning ( ) ; // Global initLe…" at bounding box center [394, 201] width 421 height 271
click at [295, 86] on div "}) ; } function initScripts ( ) { initProjectPositioning ( ) ; // Global initLe…" at bounding box center [394, 201] width 421 height 271
type textarea "function initScripts() {"
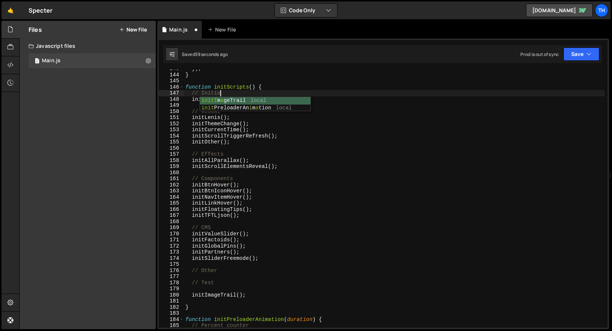
scroll to position [0, 2]
click at [264, 128] on div "}) ; } function initScripts ( ) { // Initial initProjectPositioning ( ) ; // Gl…" at bounding box center [394, 201] width 421 height 271
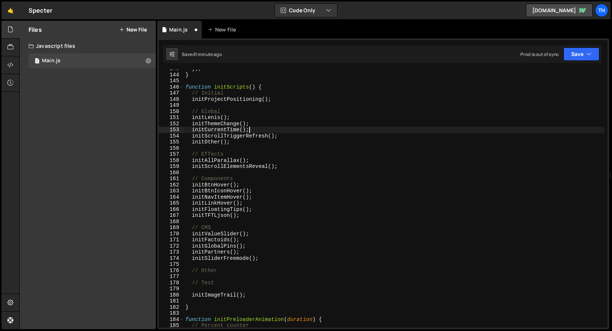
click at [236, 98] on div "}) ; } function initScripts ( ) { // Initial initProjectPositioning ( ) ; // Gl…" at bounding box center [394, 201] width 421 height 271
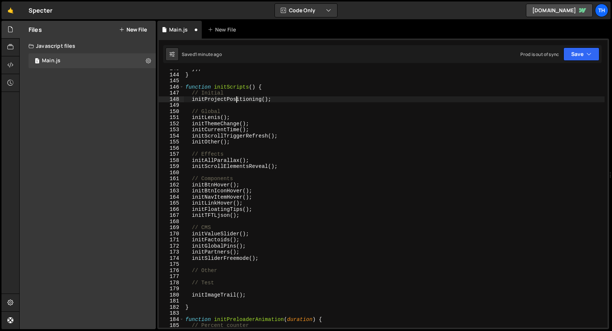
click at [237, 96] on div "}) ; } function initScripts ( ) { // Initial initProjectPositioning ( ) ; // Gl…" at bounding box center [394, 201] width 421 height 271
click at [238, 95] on div "}) ; } function initScripts ( ) { // Initial initProjectPositioning ( ) ; // Gl…" at bounding box center [394, 201] width 421 height 271
click at [281, 96] on div "}) ; } function initScripts ( ) { // Initial initProjectPositioning ( ) ; // Gl…" at bounding box center [394, 201] width 421 height 271
type textarea "// Initial"
click at [602, 53] on div "// Initial 143 144 145 146 147 148 149 150 151 152 153 154 155 156 157 158 159 …" at bounding box center [383, 184] width 452 height 291
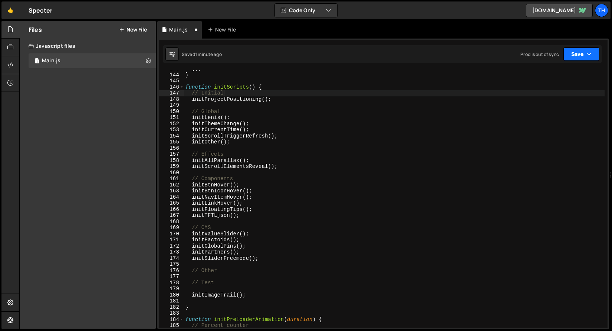
click at [598, 54] on button "Save" at bounding box center [582, 54] width 36 height 13
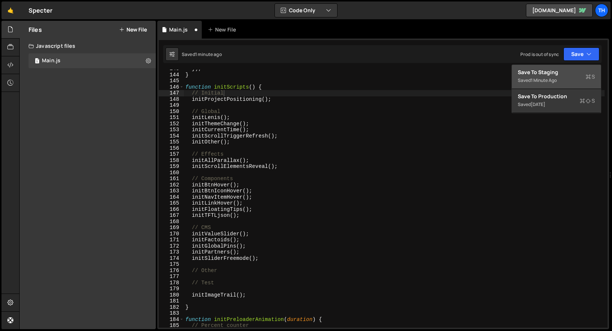
click at [556, 78] on div "1 minute ago" at bounding box center [544, 80] width 26 height 6
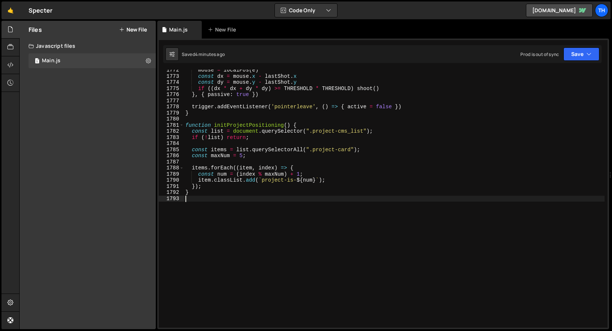
scroll to position [0, 0]
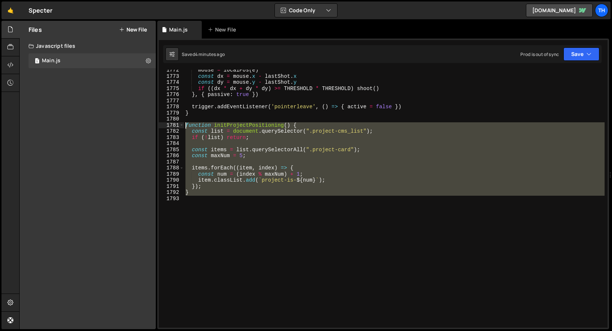
drag, startPoint x: 218, startPoint y: 197, endPoint x: 113, endPoint y: 127, distance: 126.2
click at [113, 127] on div "Files New File Javascript files 1 Main.js 0 CSS files Copy share link Edit File…" at bounding box center [315, 175] width 593 height 309
paste textarea "}"
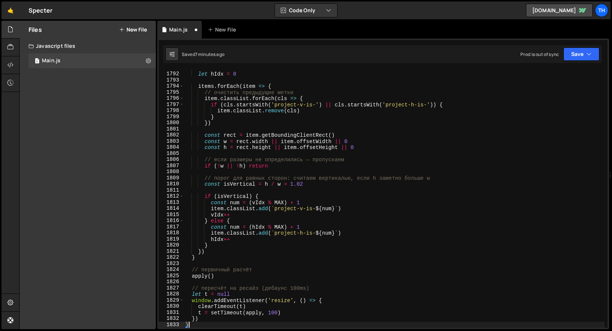
scroll to position [10871, 0]
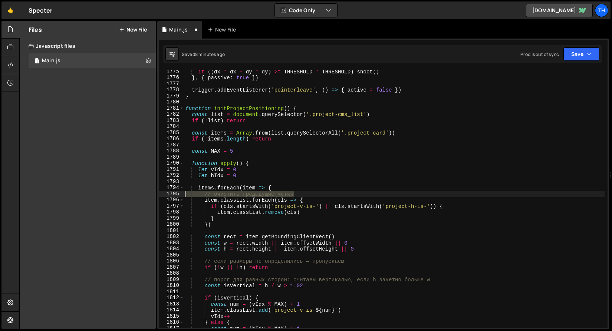
drag, startPoint x: 317, startPoint y: 195, endPoint x: 130, endPoint y: 193, distance: 187.4
click at [130, 193] on div "Files New File Javascript files 1 Main.js 0 CSS files Copy share link Edit File…" at bounding box center [315, 175] width 593 height 309
type textarea "// очистить предыдущие метки"
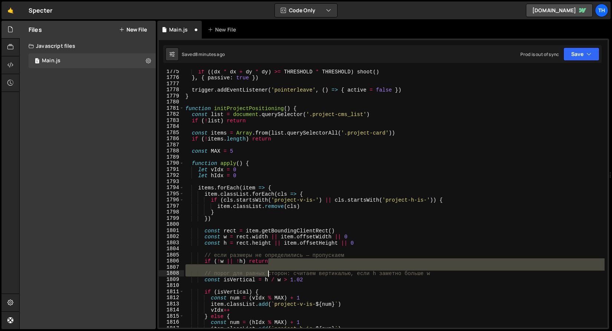
drag, startPoint x: 370, startPoint y: 261, endPoint x: 262, endPoint y: 273, distance: 108.0
click at [262, 273] on div "if (( dx * dx + dy * dy ) >= THRESHOLD * THRESHOLD ) shoot ( ) } , { passive : …" at bounding box center [394, 204] width 421 height 271
type textarea "// порог для равных сторон: считаем вертикалью, если h заметно больше w"
click at [332, 267] on div "if (( dx * dx + dy * dy ) >= THRESHOLD * THRESHOLD ) shoot ( ) } , { passive : …" at bounding box center [394, 199] width 421 height 258
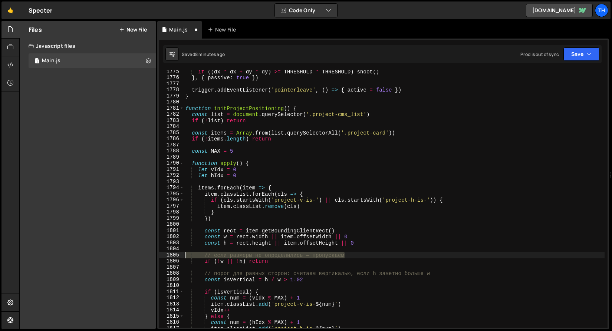
drag, startPoint x: 364, startPoint y: 257, endPoint x: 155, endPoint y: 253, distance: 209.7
click at [155, 253] on div "Files New File Javascript files 1 Main.js 0 CSS files Copy share link Edit File…" at bounding box center [315, 175] width 593 height 309
type textarea "// если размеры не определились — пропускаем"
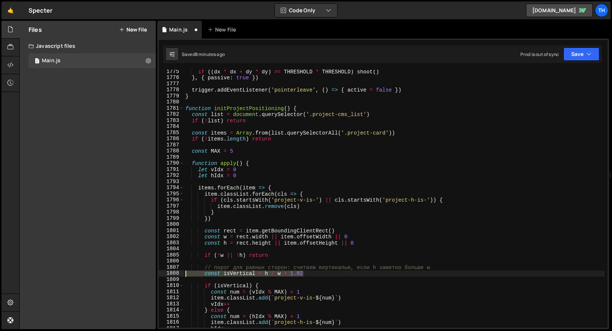
drag, startPoint x: 445, startPoint y: 271, endPoint x: 162, endPoint y: 271, distance: 282.4
click at [162, 271] on div "1775 1776 1777 1778 1779 1780 1781 1782 1783 1784 1785 1786 1787 1788 1789 1790…" at bounding box center [383, 199] width 449 height 258
type textarea "const isVertical = h / w > 1.02"
click at [303, 264] on div "if (( dx * dx + dy * dy ) >= THRESHOLD * THRESHOLD ) shoot ( ) } , { passive : …" at bounding box center [394, 204] width 421 height 271
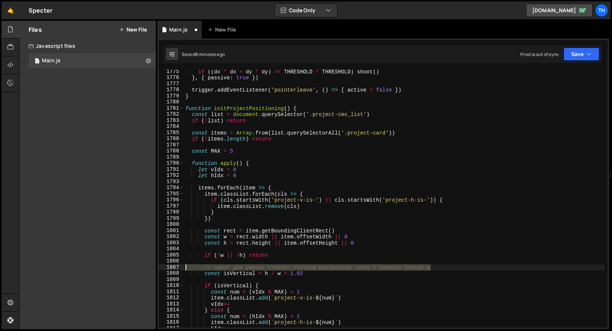
drag, startPoint x: 462, startPoint y: 267, endPoint x: 140, endPoint y: 271, distance: 322.2
click at [140, 271] on div "Files New File Javascript files 1 Main.js 0 CSS files Copy share link Edit File…" at bounding box center [315, 175] width 593 height 309
type textarea "// порог для равных сторон: считаем вертикалью, если h заметно больше w"
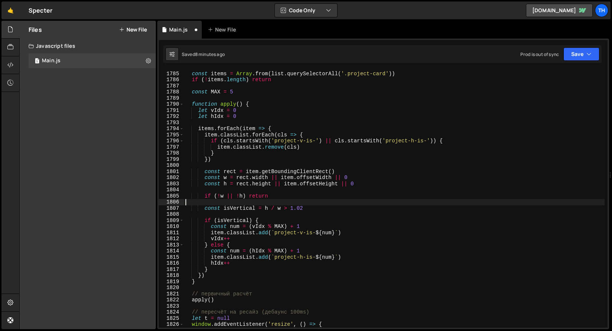
scroll to position [10976, 0]
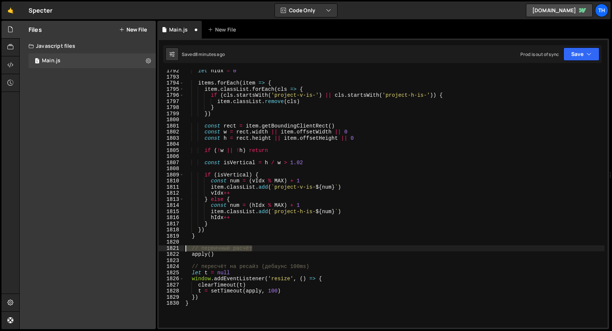
drag, startPoint x: 268, startPoint y: 250, endPoint x: 169, endPoint y: 248, distance: 98.8
click at [169, 248] on div "1792 1793 1794 1795 1796 1797 1798 1799 1800 1801 1802 1803 1804 1805 1806 1807…" at bounding box center [383, 199] width 449 height 258
type textarea "// первичный расчёт"
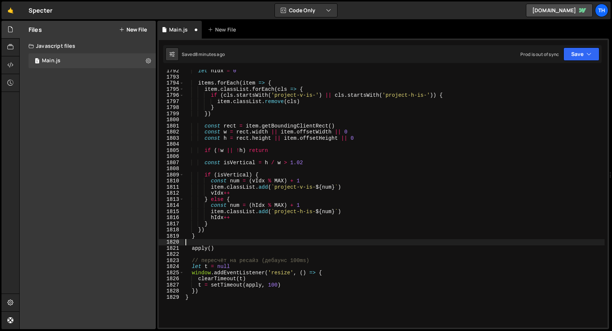
click at [203, 249] on div "let hIdx = 0 items . forEach ( item => { item . classList . forEach ( cls => { …" at bounding box center [394, 203] width 421 height 271
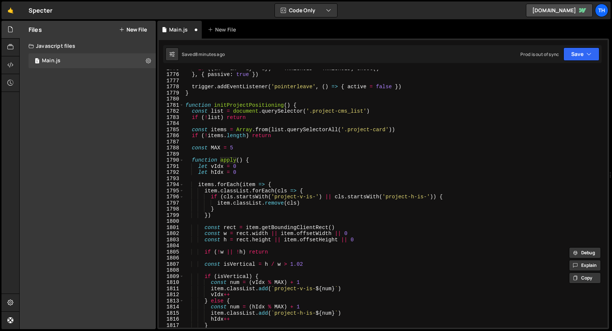
scroll to position [10997, 0]
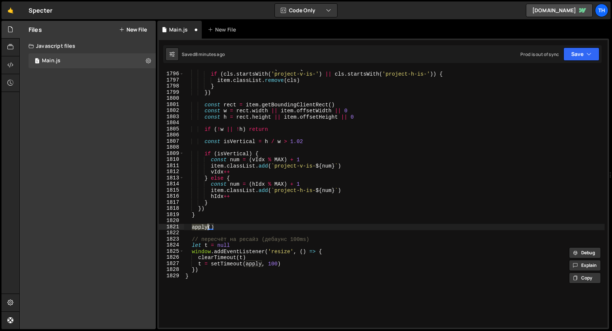
click at [239, 246] on div "item . classList . forEach ( cls => { if ( cls . startsWith ( 'project-v-is-' )…" at bounding box center [394, 200] width 421 height 271
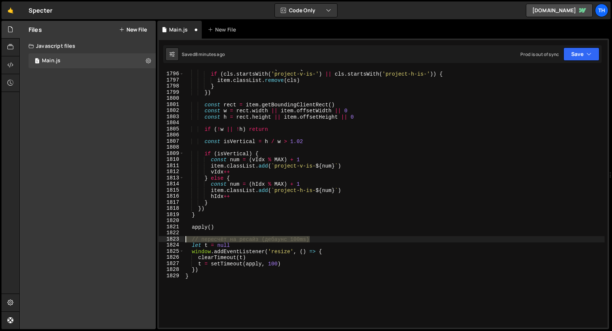
drag, startPoint x: 315, startPoint y: 238, endPoint x: 166, endPoint y: 237, distance: 149.2
click at [166, 237] on div "let t = null 1795 1796 1797 1798 1799 1800 1801 1802 1803 1804 1805 1806 1807 1…" at bounding box center [383, 199] width 449 height 258
type textarea "// пересчёт на ресайз (дебаунс 100ms)"
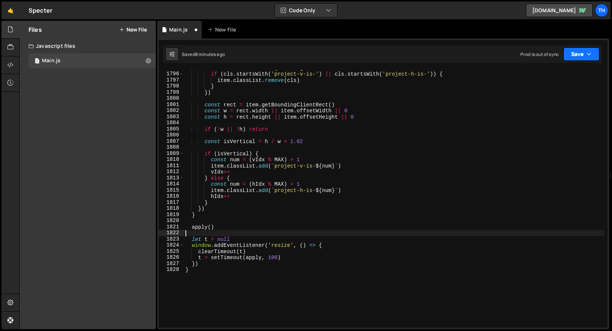
click at [589, 59] on button "Save" at bounding box center [582, 54] width 36 height 13
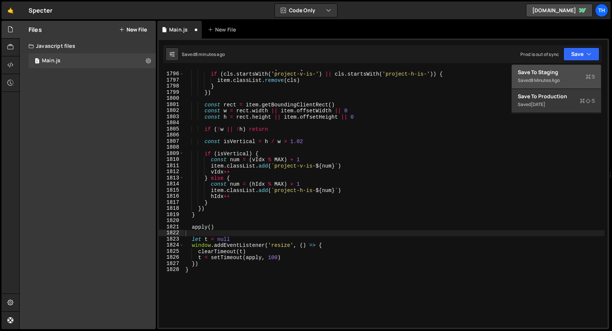
click at [574, 78] on div "Saved 8 minutes ago" at bounding box center [556, 80] width 77 height 9
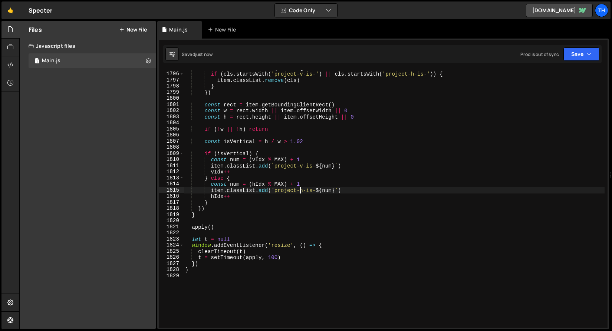
click at [302, 190] on div "item . classList . forEach ( cls => { if ( cls . startsWith ( 'project-v-is-' )…" at bounding box center [394, 200] width 421 height 271
click at [304, 191] on div "item . classList . forEach ( cls => { if ( cls . startsWith ( 'project-v-is-' )…" at bounding box center [394, 200] width 421 height 271
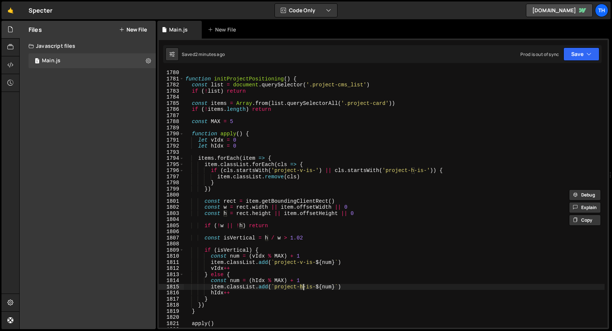
scroll to position [10901, 0]
click at [183, 79] on span at bounding box center [182, 79] width 4 height 6
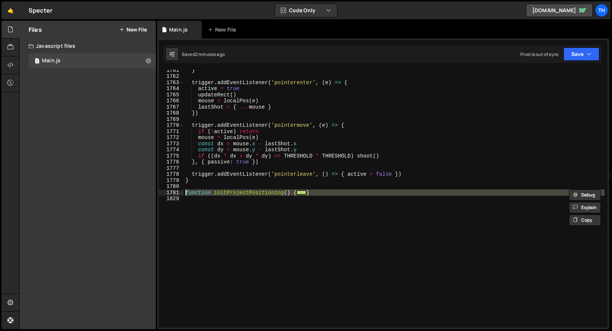
drag, startPoint x: 185, startPoint y: 200, endPoint x: 169, endPoint y: 193, distance: 17.9
click at [169, 193] on div "item.classList.add(`project-h-is-${num}`) 1761 1762 1763 1764 1765 1766 1767 17…" at bounding box center [383, 199] width 449 height 258
paste textarea "}"
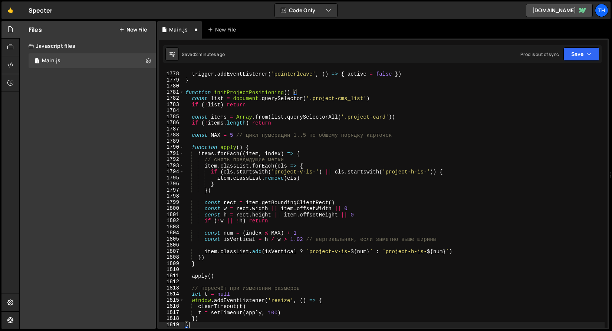
scroll to position [10887, 0]
drag, startPoint x: 299, startPoint y: 162, endPoint x: 177, endPoint y: 158, distance: 121.8
click at [177, 158] on div "} 1777 1778 1779 1780 1781 1782 1783 1784 1785 1786 1787 1788 1789 1790 1791 17…" at bounding box center [383, 199] width 449 height 258
type textarea "// снять предыдущие метки"
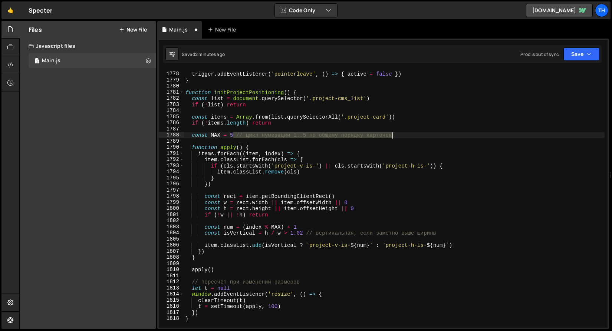
drag, startPoint x: 234, startPoint y: 135, endPoint x: 416, endPoint y: 135, distance: 181.9
click at [416, 135] on div "trigger . addEventListener ( 'pointerleave' , ( ) => { active = false }) } func…" at bounding box center [394, 200] width 421 height 271
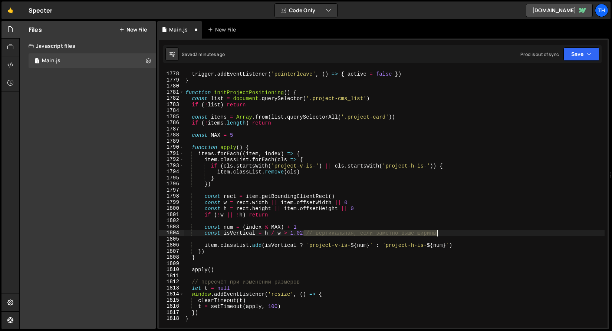
drag, startPoint x: 305, startPoint y: 235, endPoint x: 454, endPoint y: 232, distance: 148.9
click at [454, 232] on div "trigger . addEventListener ( 'pointerleave' , ( ) => { active = false }) } func…" at bounding box center [394, 200] width 421 height 271
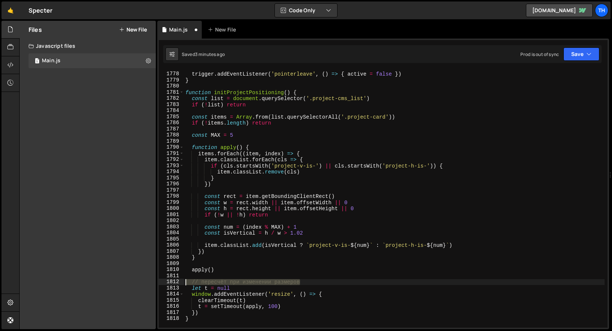
drag, startPoint x: 312, startPoint y: 284, endPoint x: 143, endPoint y: 281, distance: 168.5
click at [143, 281] on div "Files New File Javascript files 1 Main.js 0 CSS files Copy share link Edit File…" at bounding box center [315, 175] width 593 height 309
type textarea "// пересчёт при изменении размеров"
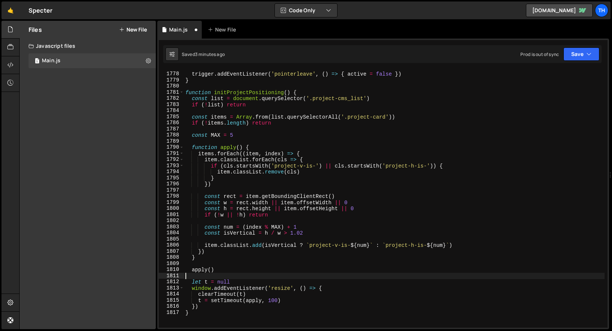
click at [585, 46] on div "Saved 3 minutes ago Prod is out of sync Upgrade to Edit Save Save to Staging S …" at bounding box center [382, 54] width 439 height 18
click at [581, 58] on button "Save" at bounding box center [582, 54] width 36 height 13
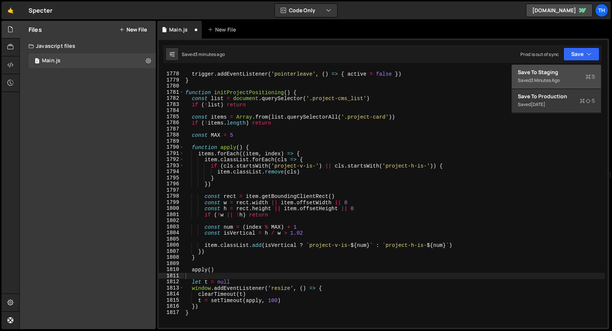
click at [562, 83] on div "Saved 3 minutes ago" at bounding box center [556, 80] width 77 height 9
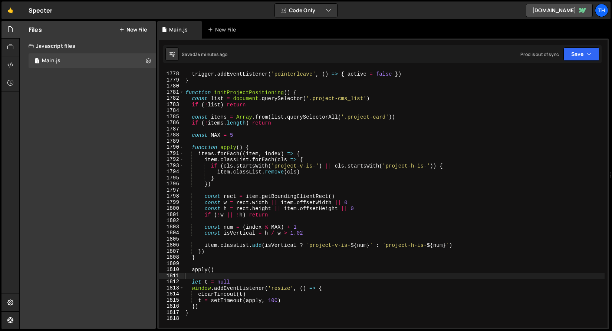
scroll to position [10785, 0]
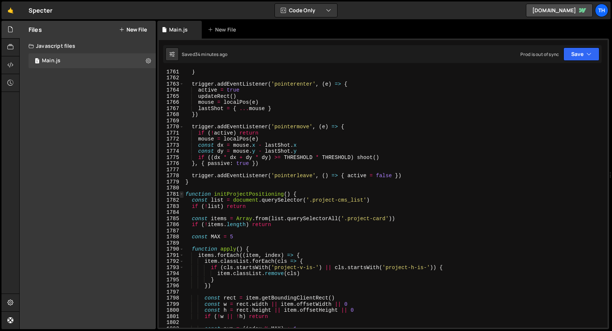
click at [183, 194] on span at bounding box center [182, 195] width 4 height 6
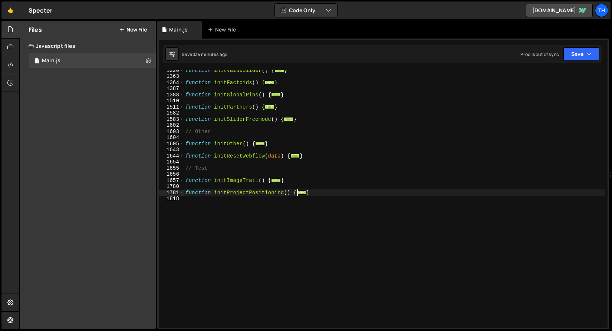
scroll to position [395, 0]
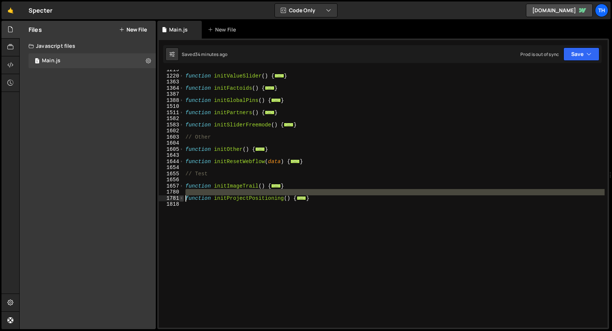
drag, startPoint x: 321, startPoint y: 195, endPoint x: 180, endPoint y: 199, distance: 140.7
click at [180, 199] on div "1219 1220 1363 1364 1387 1388 1510 1511 1582 1583 1602 1603 1604 1605 1643 1644…" at bounding box center [383, 199] width 449 height 258
type textarea "function initProjectPositioning() {"
click at [272, 214] on div "function initValueSlider ( ) { ... } function initFactoids ( ) { ... } function…" at bounding box center [394, 202] width 421 height 271
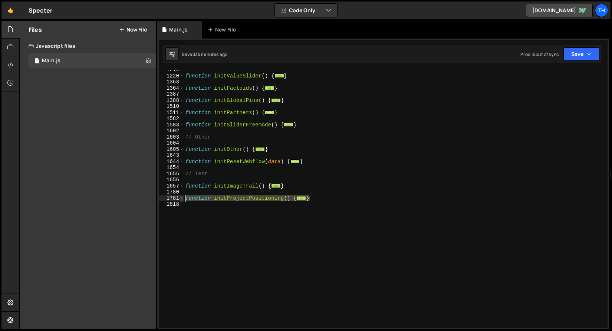
drag, startPoint x: 321, startPoint y: 200, endPoint x: 183, endPoint y: 198, distance: 138.5
click at [183, 198] on div "1219 1220 1363 1364 1387 1388 1510 1511 1582 1583 1602 1603 1604 1605 1643 1644…" at bounding box center [383, 199] width 449 height 258
type textarea "function initProjectPositioning() { const list = document.querySelector('.proje…"
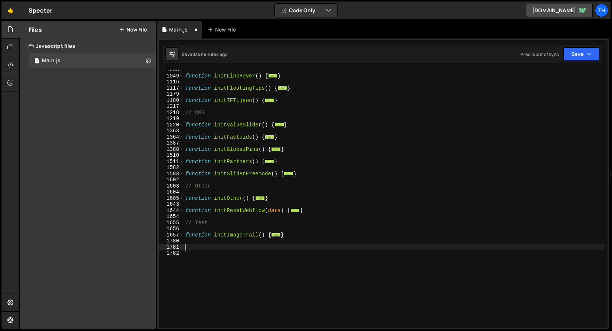
scroll to position [323, 0]
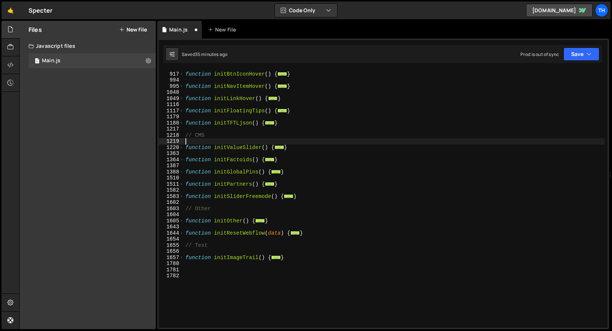
click at [268, 142] on div "function initBtnIconHover ( ) { ... } function initNavItemHover ( ) { ... } fun…" at bounding box center [394, 200] width 421 height 271
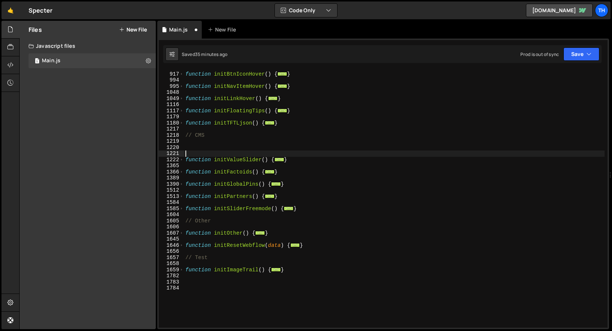
paste textarea "}"
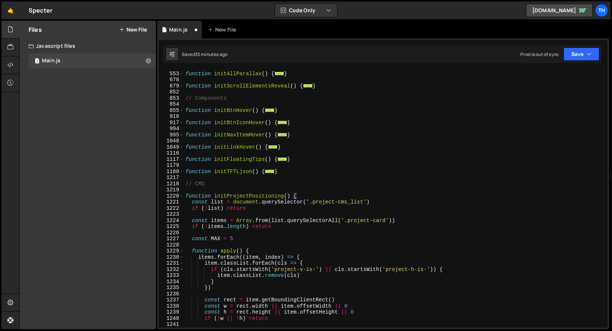
scroll to position [275, 0]
type textarea "}"
click at [182, 196] on span at bounding box center [182, 196] width 4 height 6
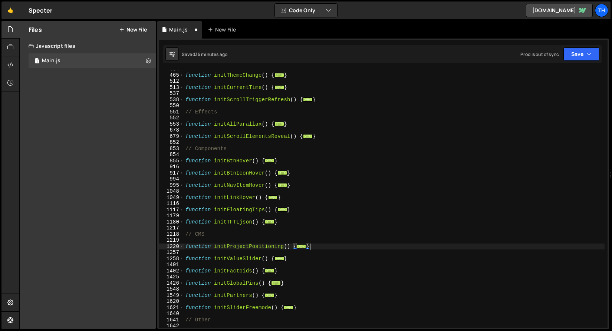
scroll to position [224, 0]
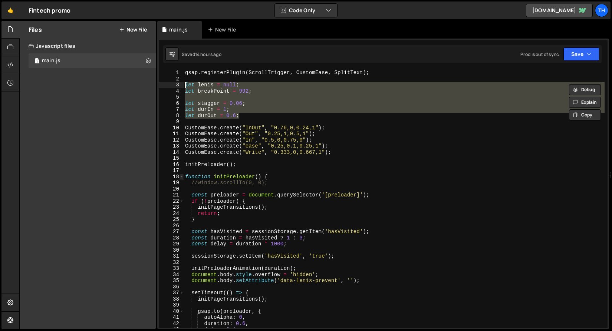
click at [180, 174] on span at bounding box center [182, 177] width 4 height 6
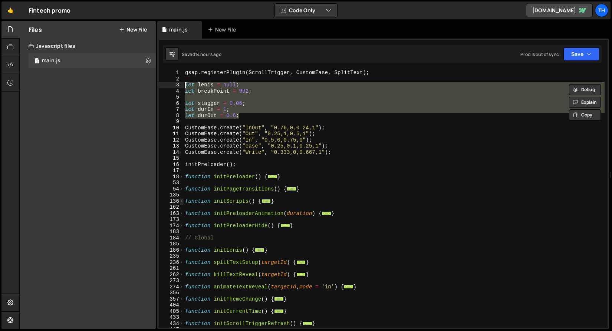
click at [181, 201] on span at bounding box center [182, 202] width 4 height 6
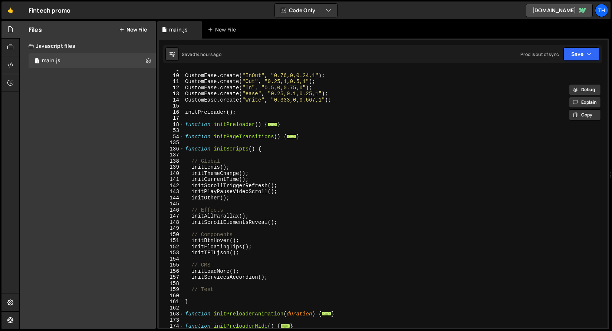
scroll to position [52, 0]
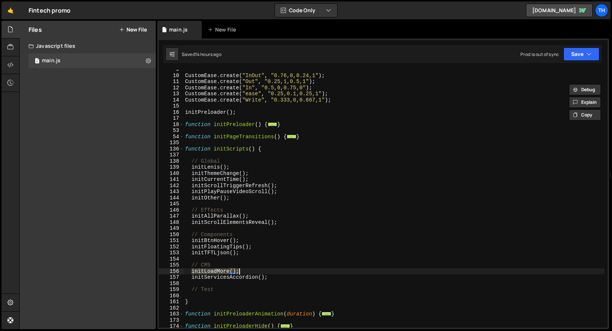
drag, startPoint x: 192, startPoint y: 272, endPoint x: 242, endPoint y: 271, distance: 49.4
click at [242, 271] on div "CustomEase . create ( "InOut" , "0.76,0,0.24,1" ) ; CustomEase . create ( "Out"…" at bounding box center [394, 201] width 421 height 271
type textarea "initLoadMore();"
click at [213, 153] on div "CustomEase . create ( "InOut" , "0.76,0,0.24,1" ) ; CustomEase . create ( "Out"…" at bounding box center [394, 201] width 421 height 271
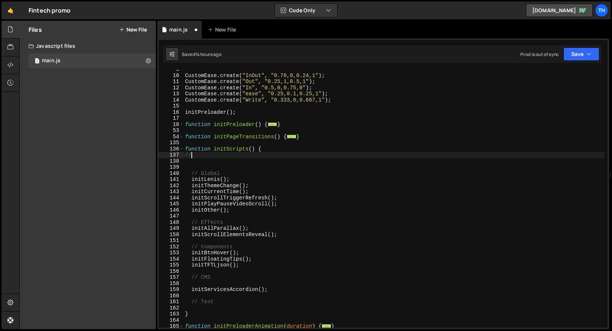
type textarea "/"
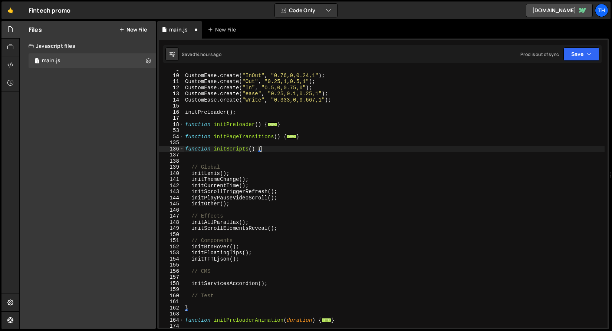
type textarea "function initScripts() {"
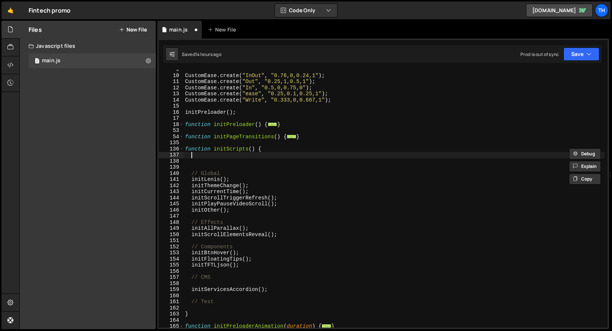
type textarea "function initScripts() {"
type textarea "// Initial"
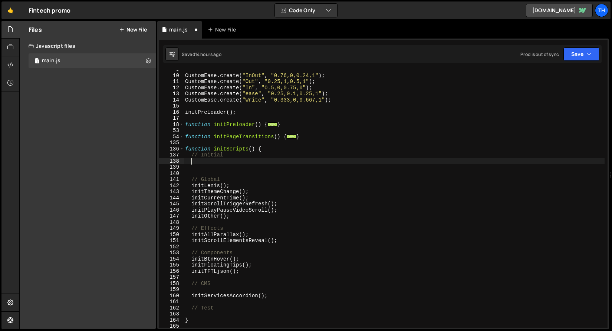
paste textarea "initLoadMore();"
type textarea "initLoadMore();"
click at [584, 53] on button "Save" at bounding box center [582, 54] width 36 height 13
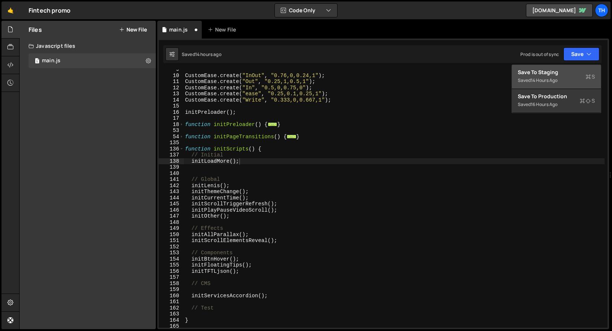
click at [577, 69] on div "Save to Staging S" at bounding box center [556, 72] width 77 height 7
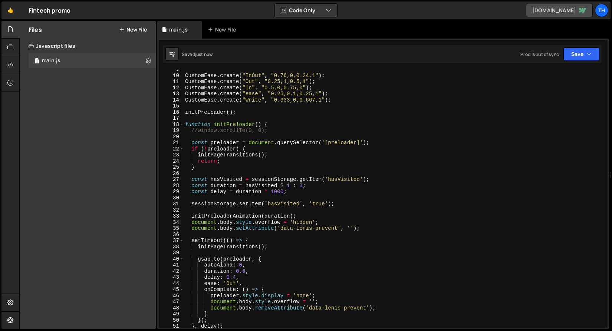
click at [538, 8] on link "[DOMAIN_NAME]" at bounding box center [559, 10] width 67 height 13
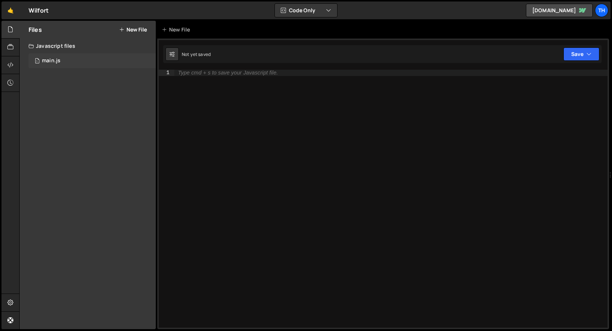
click at [78, 63] on div "1 main.js 0" at bounding box center [92, 60] width 127 height 15
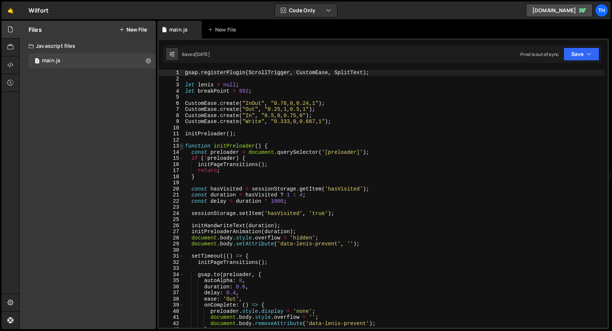
click at [183, 145] on span at bounding box center [182, 146] width 4 height 6
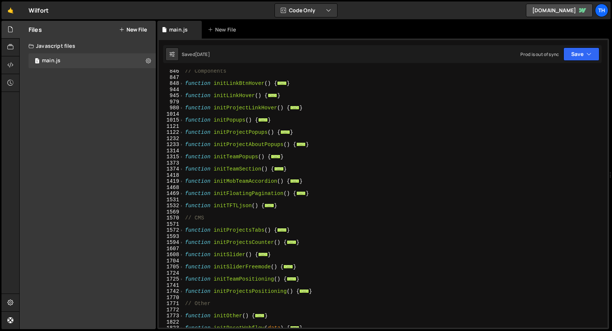
scroll to position [271, 0]
drag, startPoint x: 311, startPoint y: 282, endPoint x: 155, endPoint y: 277, distance: 156.3
click at [155, 277] on div "Files New File Javascript files 1 main.js 0 CSS files Copy share link Edit File…" at bounding box center [315, 175] width 593 height 309
type textarea "function initTeamPositioning() { ScrollTrigger.matchMedia({"
